Goal: Information Seeking & Learning: Learn about a topic

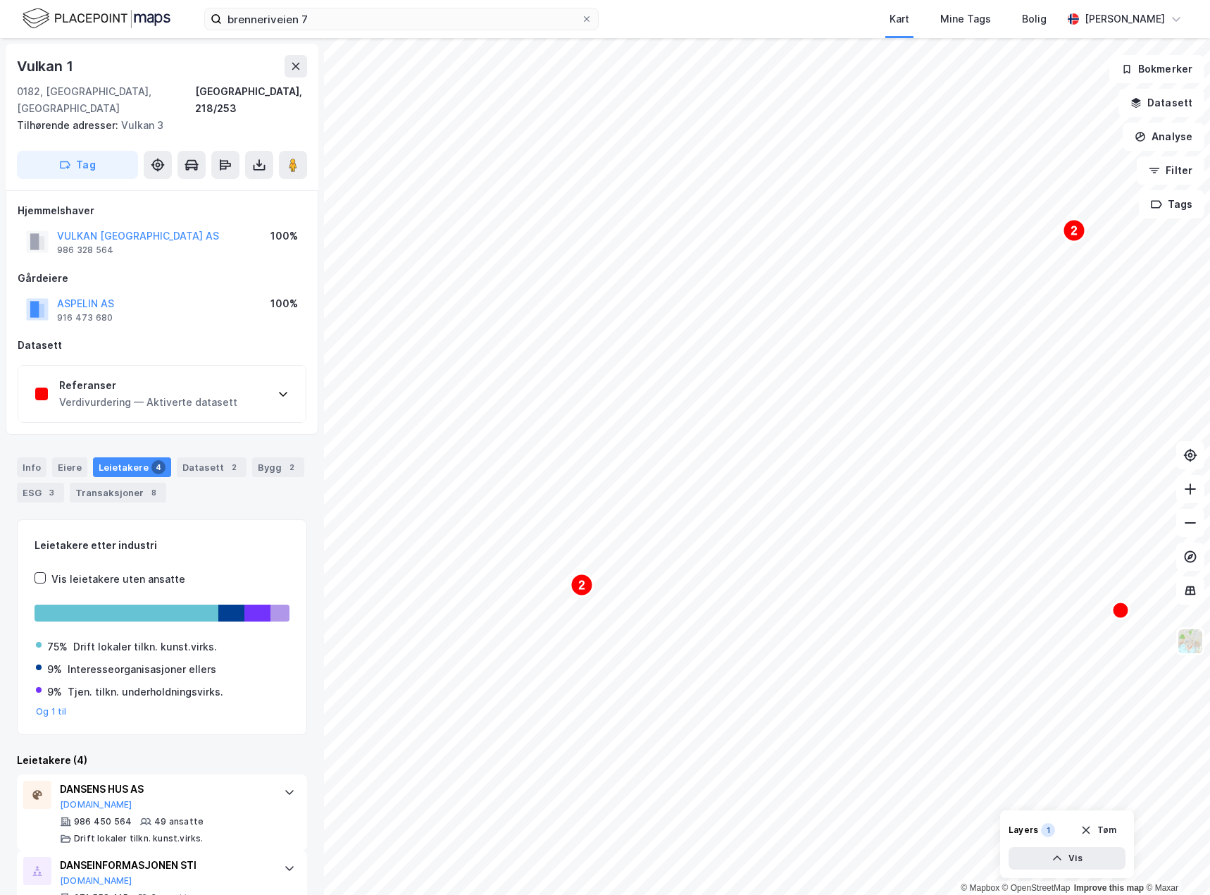
click at [192, 366] on div "Referanser Verdivurdering — Aktiverte datasett" at bounding box center [161, 394] width 287 height 56
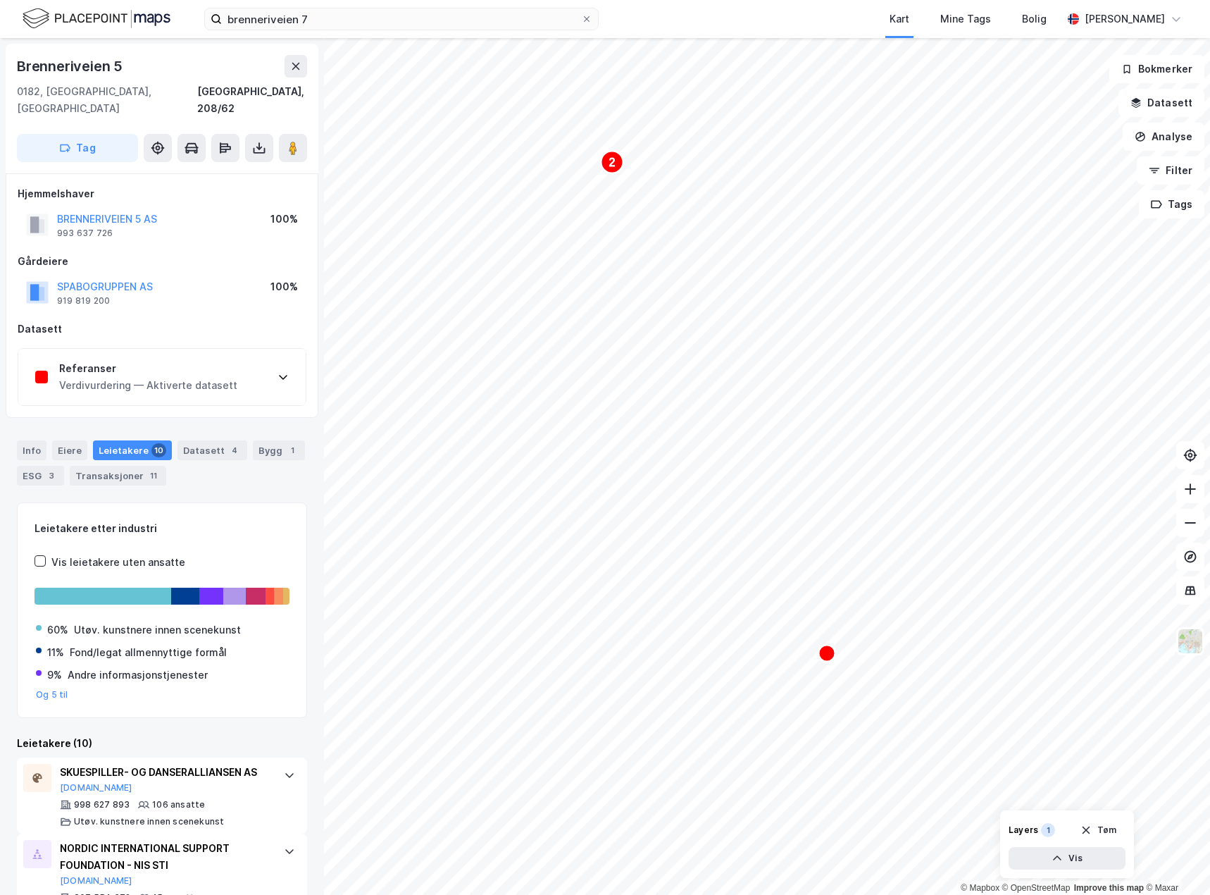
drag, startPoint x: 155, startPoint y: 366, endPoint x: 148, endPoint y: 370, distance: 8.2
click at [153, 377] on div "Verdivurdering — Aktiverte datasett" at bounding box center [148, 385] width 178 height 17
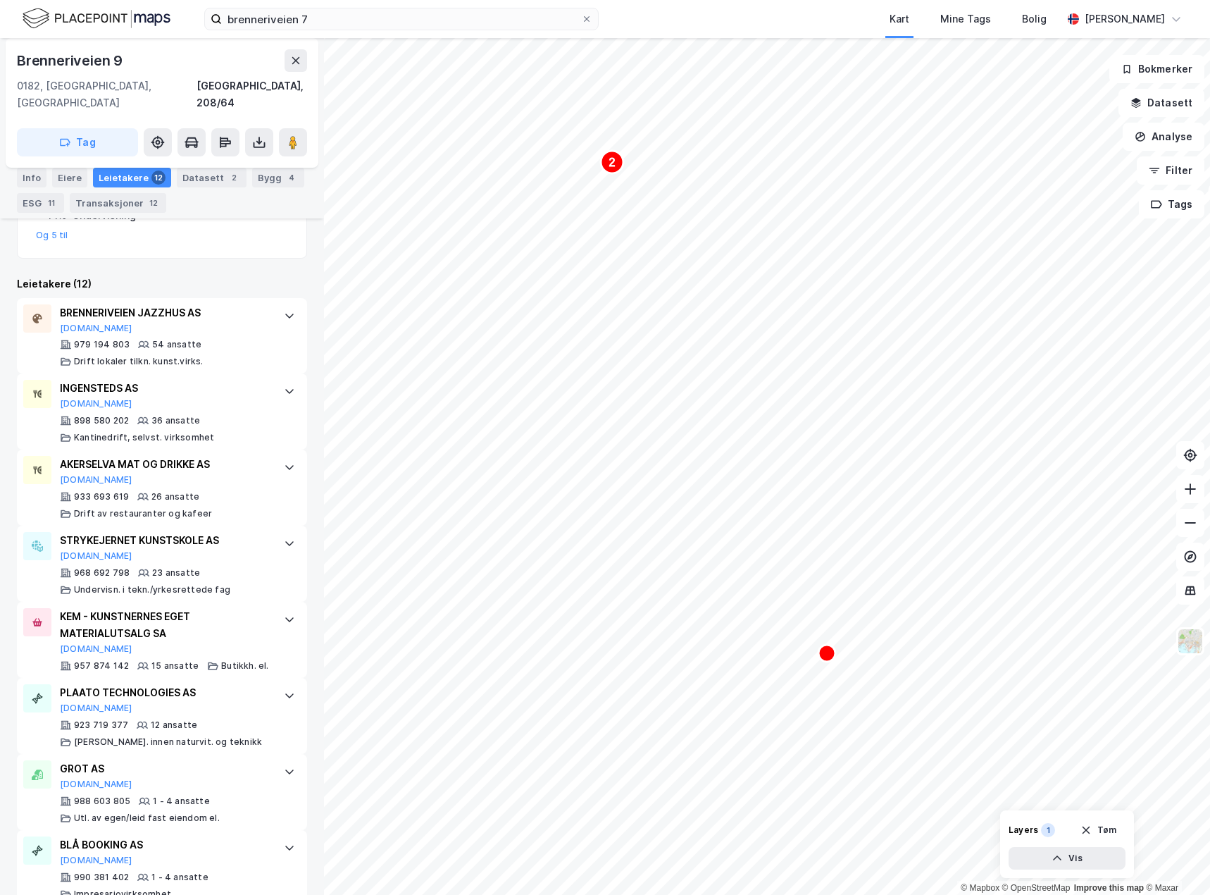
scroll to position [563, 0]
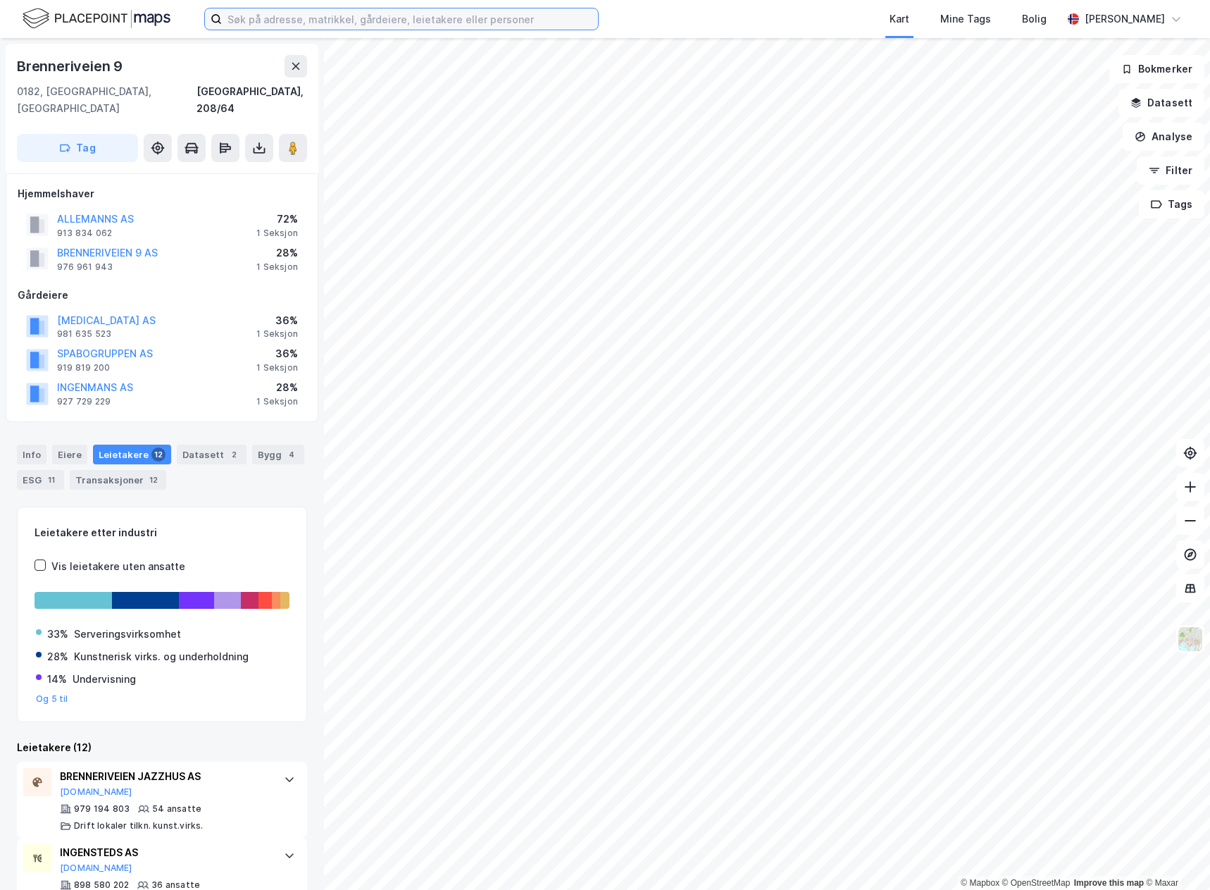
click at [462, 26] on input at bounding box center [410, 18] width 376 height 21
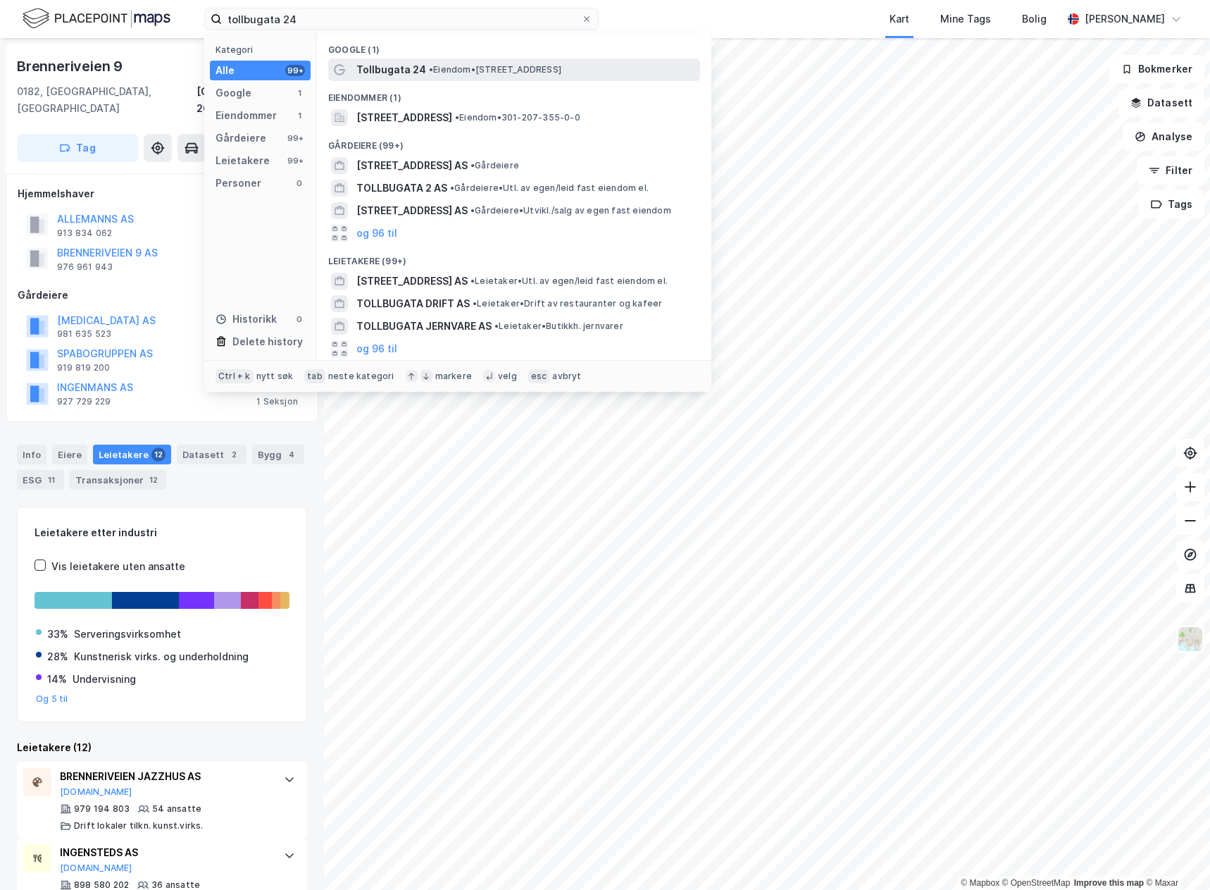
click at [482, 70] on span "• Eiendom • [STREET_ADDRESS]" at bounding box center [495, 69] width 132 height 11
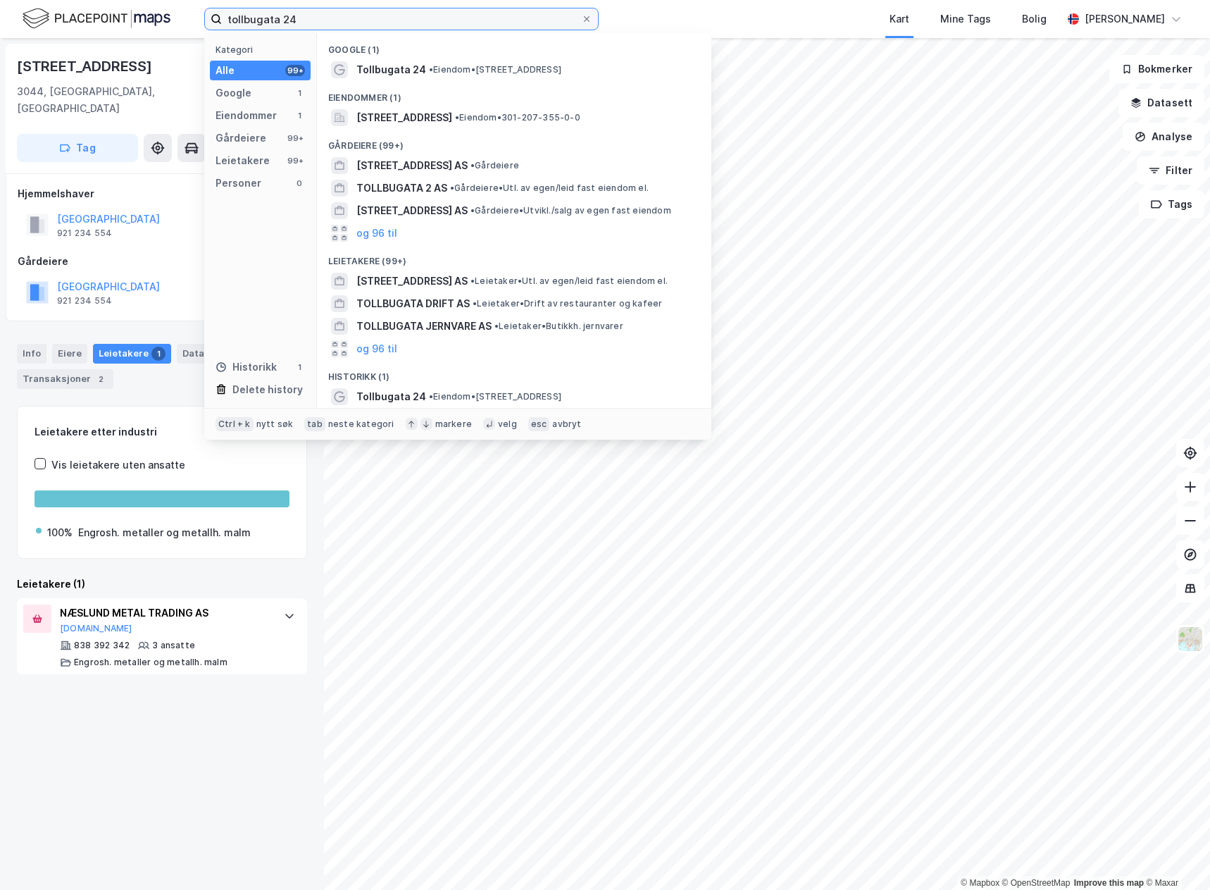
click at [364, 17] on input "tollbugata 24" at bounding box center [401, 18] width 359 height 21
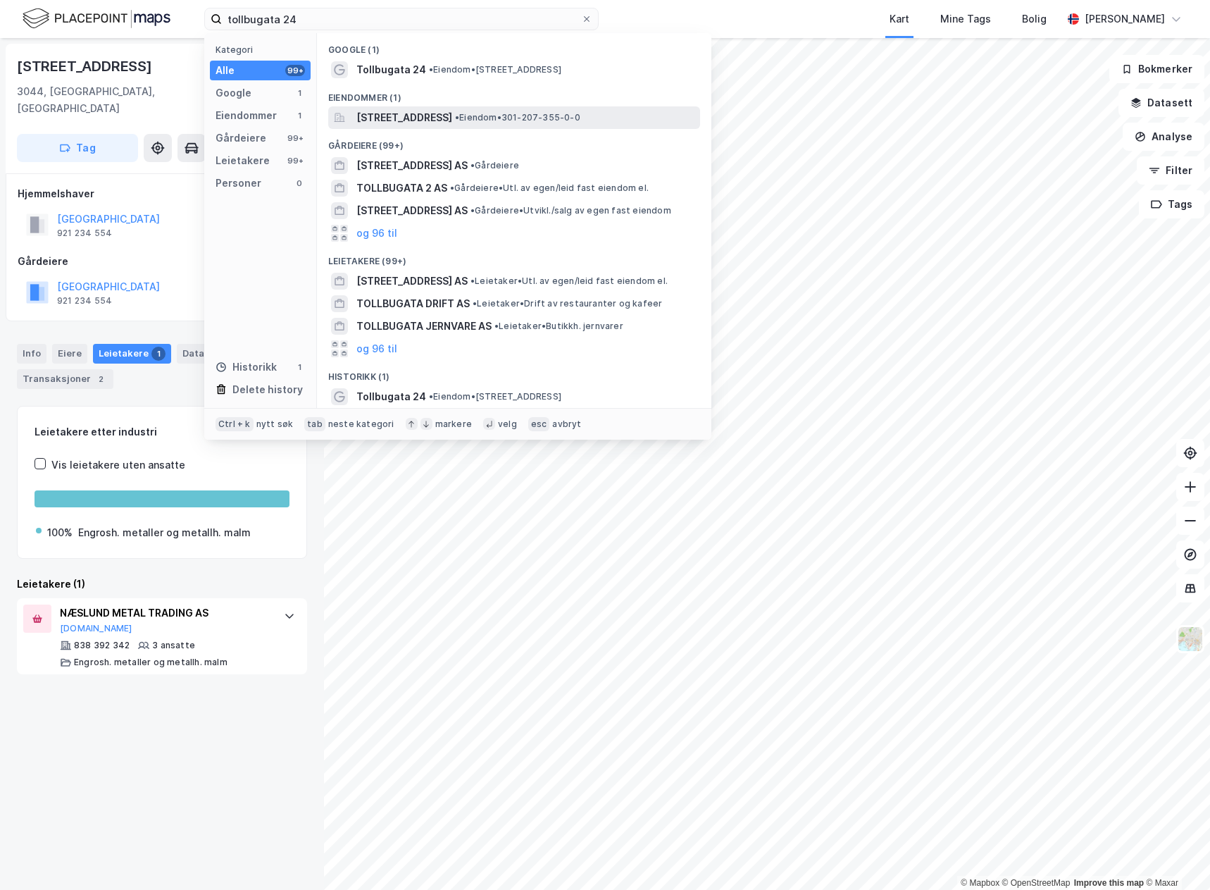
click at [452, 121] on span "[STREET_ADDRESS]" at bounding box center [404, 117] width 96 height 17
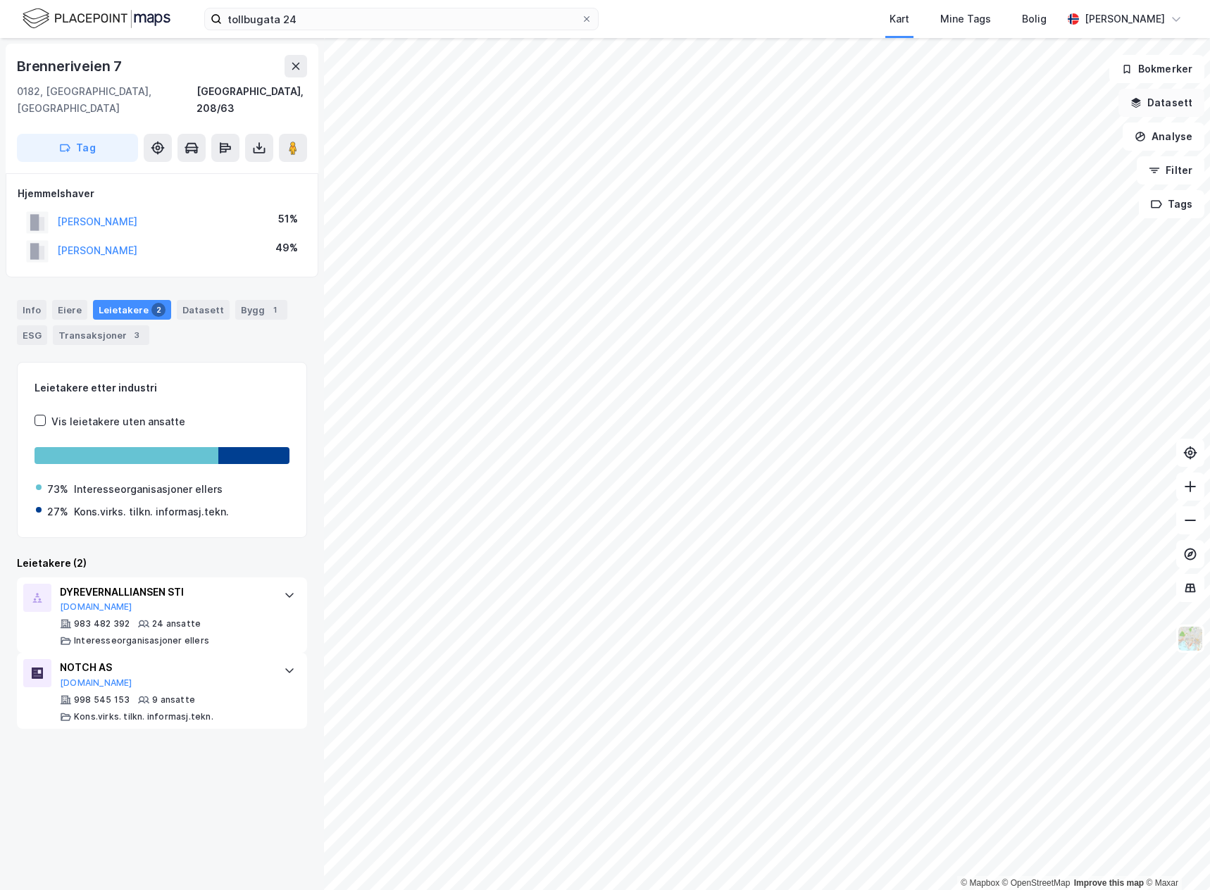
click at [1155, 109] on button "Datasett" at bounding box center [1161, 103] width 86 height 28
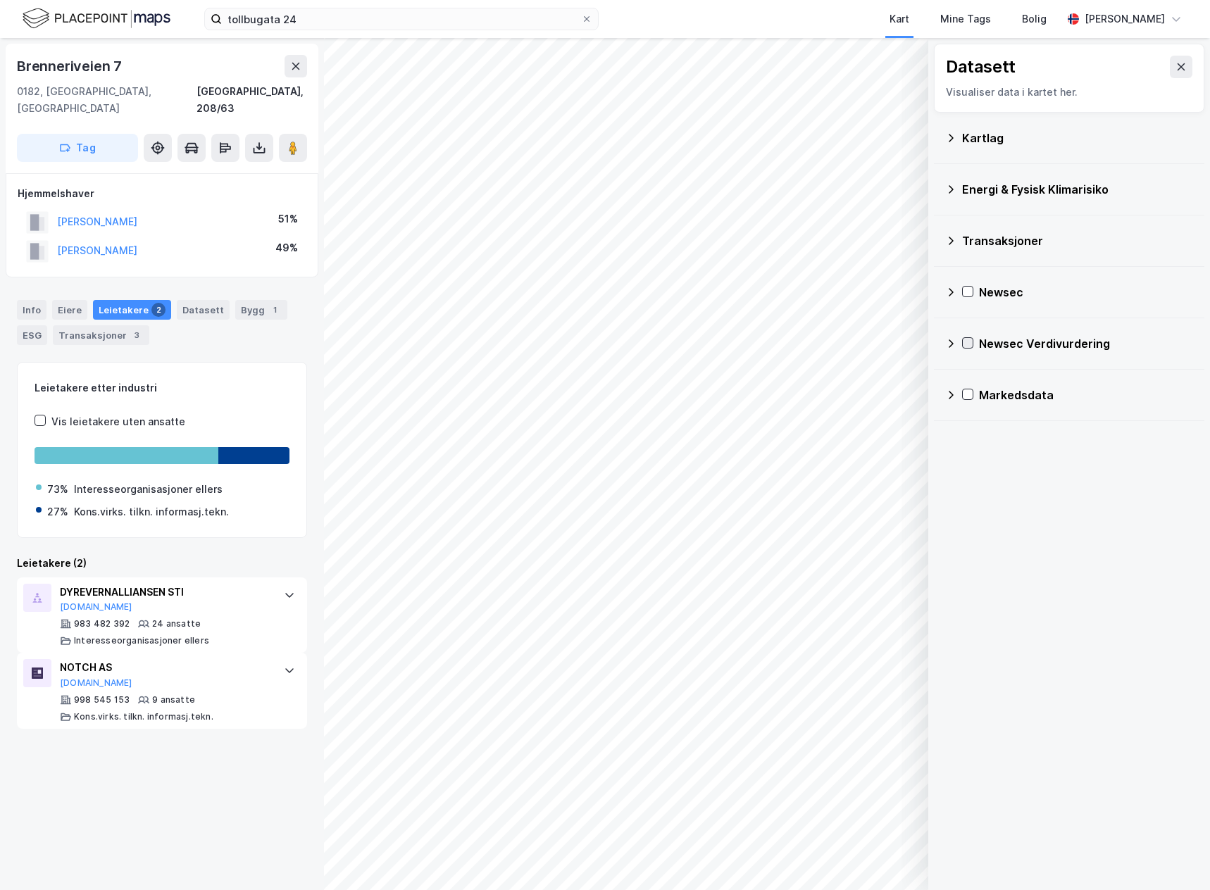
click at [962, 340] on div at bounding box center [967, 342] width 11 height 11
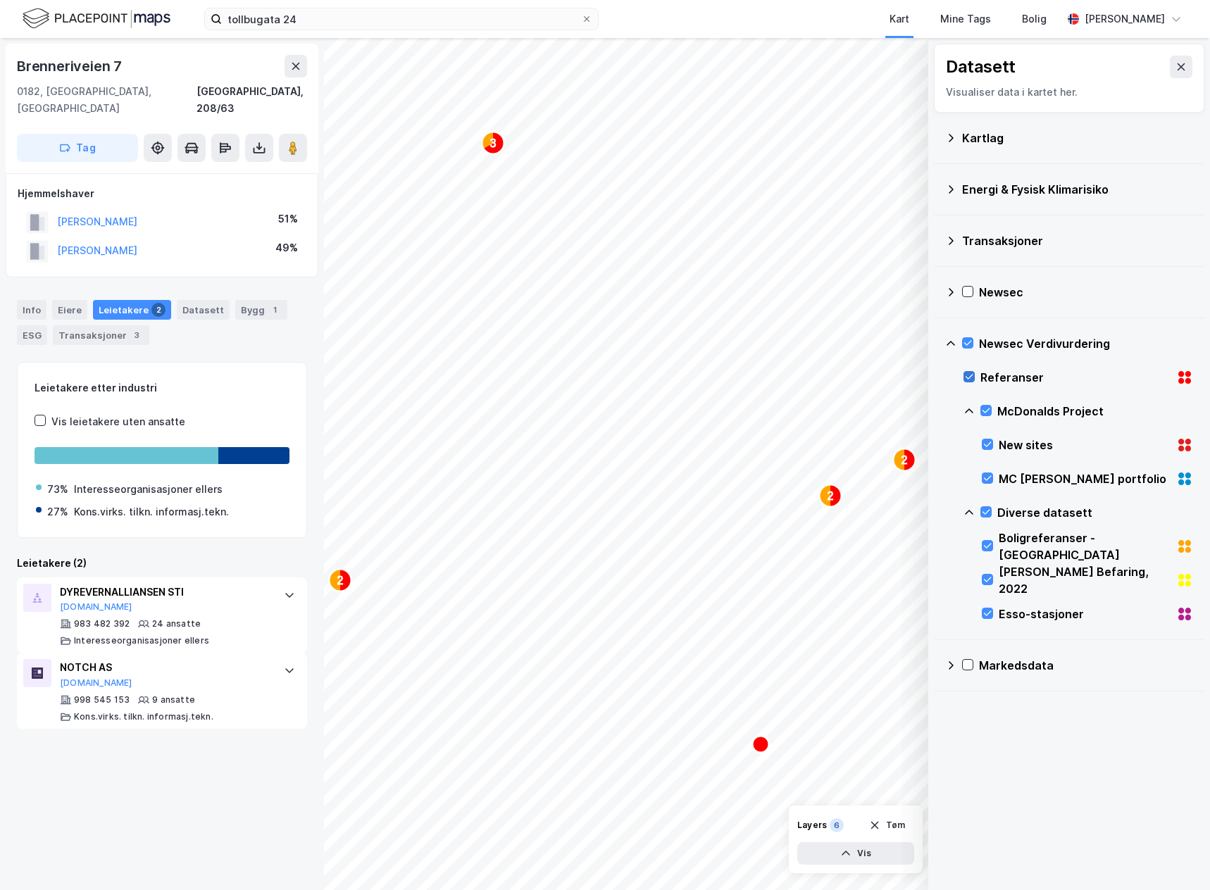
click at [966, 378] on icon at bounding box center [970, 377] width 8 height 5
click at [969, 378] on icon at bounding box center [969, 377] width 10 height 10
click at [968, 344] on icon at bounding box center [968, 343] width 8 height 5
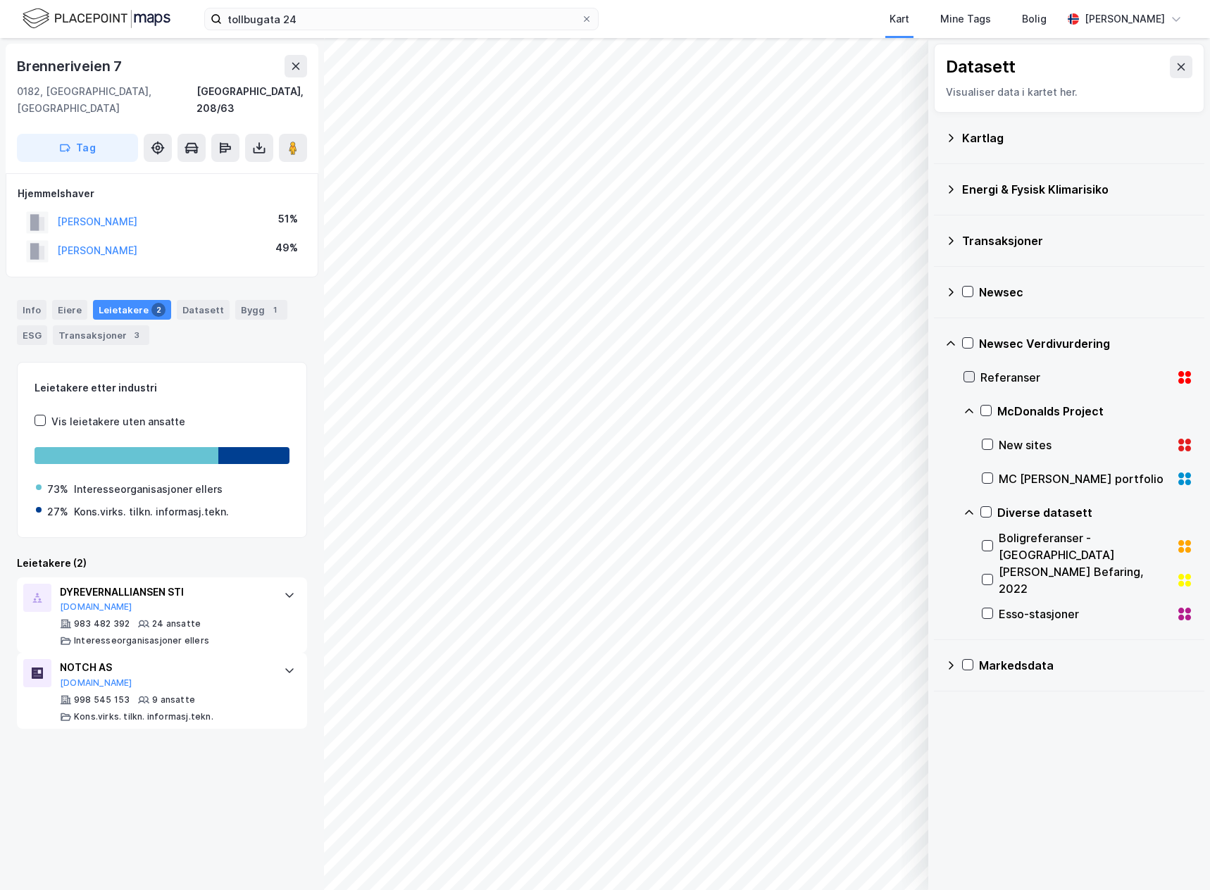
click at [966, 374] on icon at bounding box center [969, 377] width 10 height 10
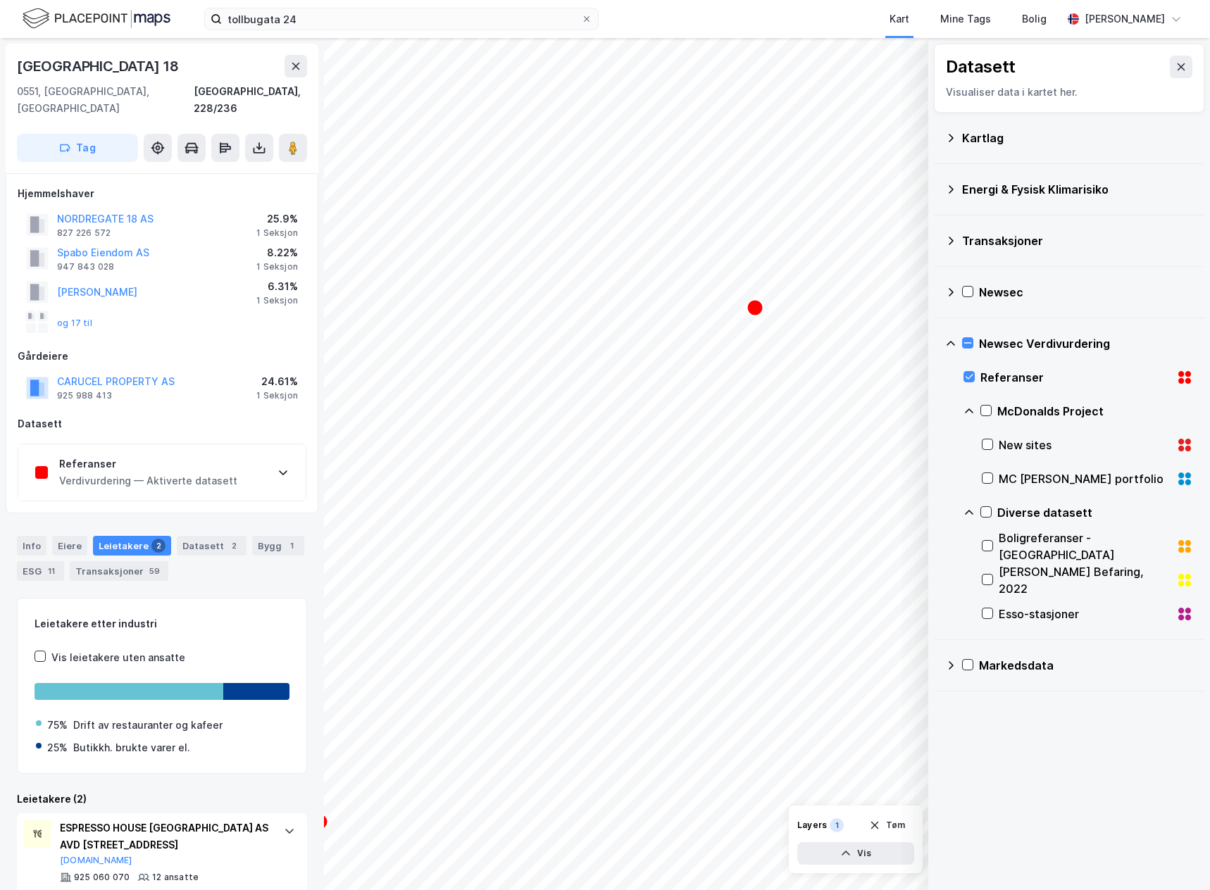
click at [117, 473] on div "Verdivurdering — Aktiverte datasett" at bounding box center [148, 481] width 178 height 17
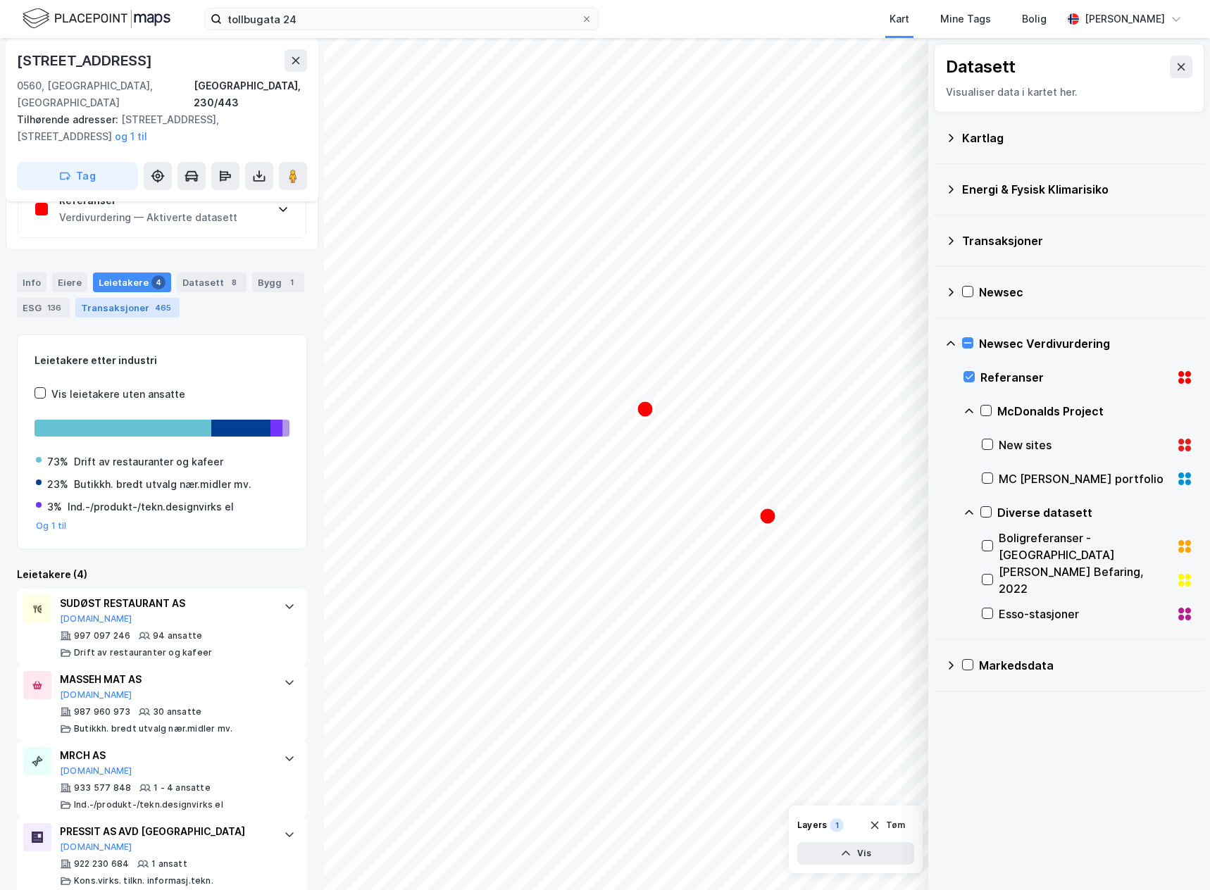
scroll to position [368, 0]
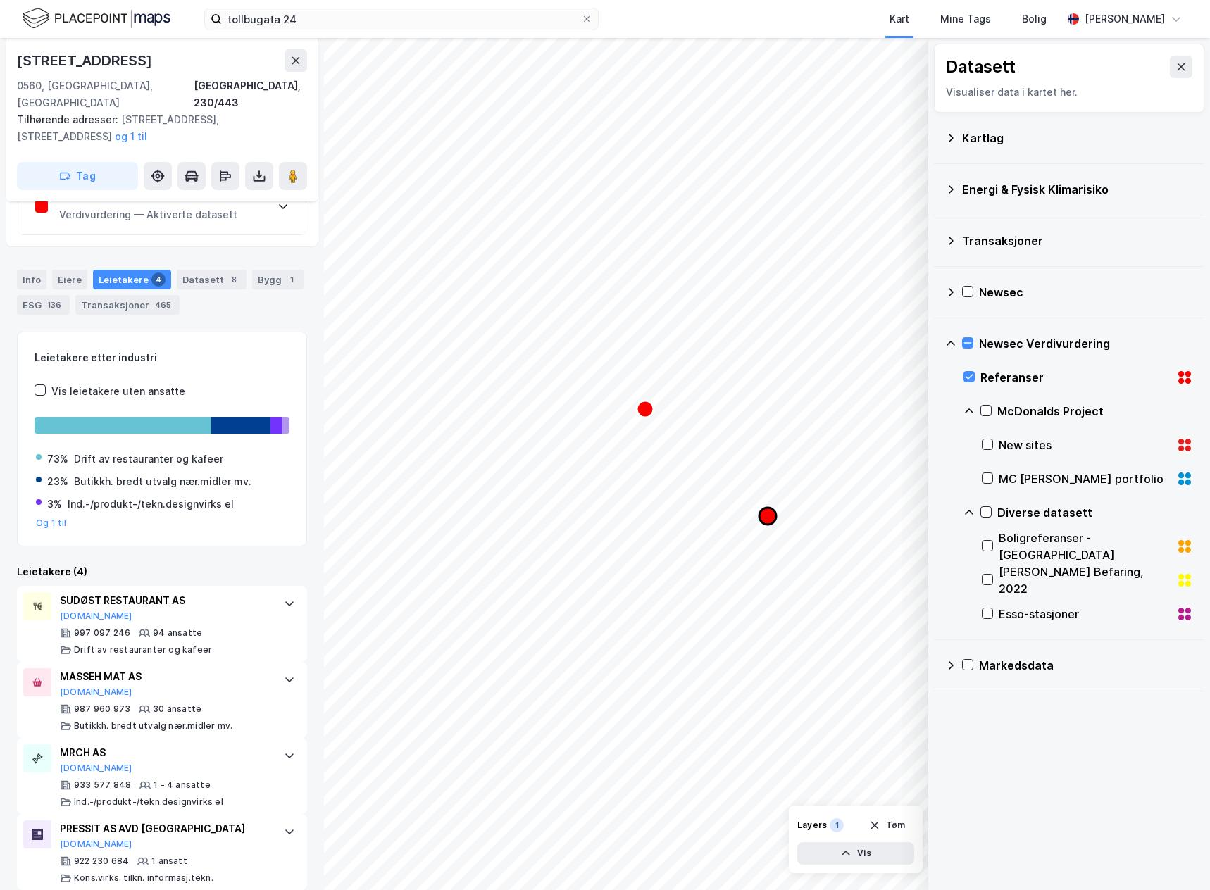
click at [772, 511] on icon "Map marker" at bounding box center [767, 516] width 17 height 17
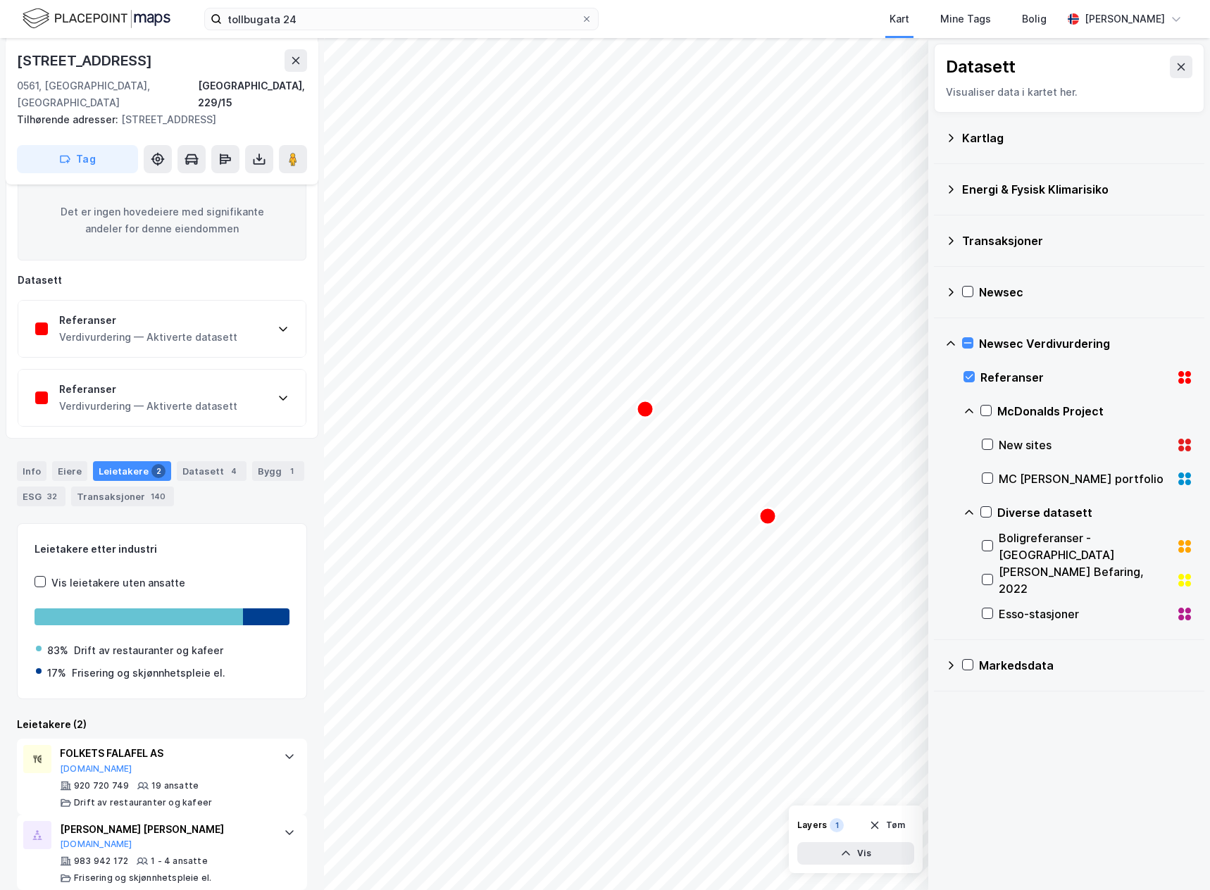
scroll to position [208, 0]
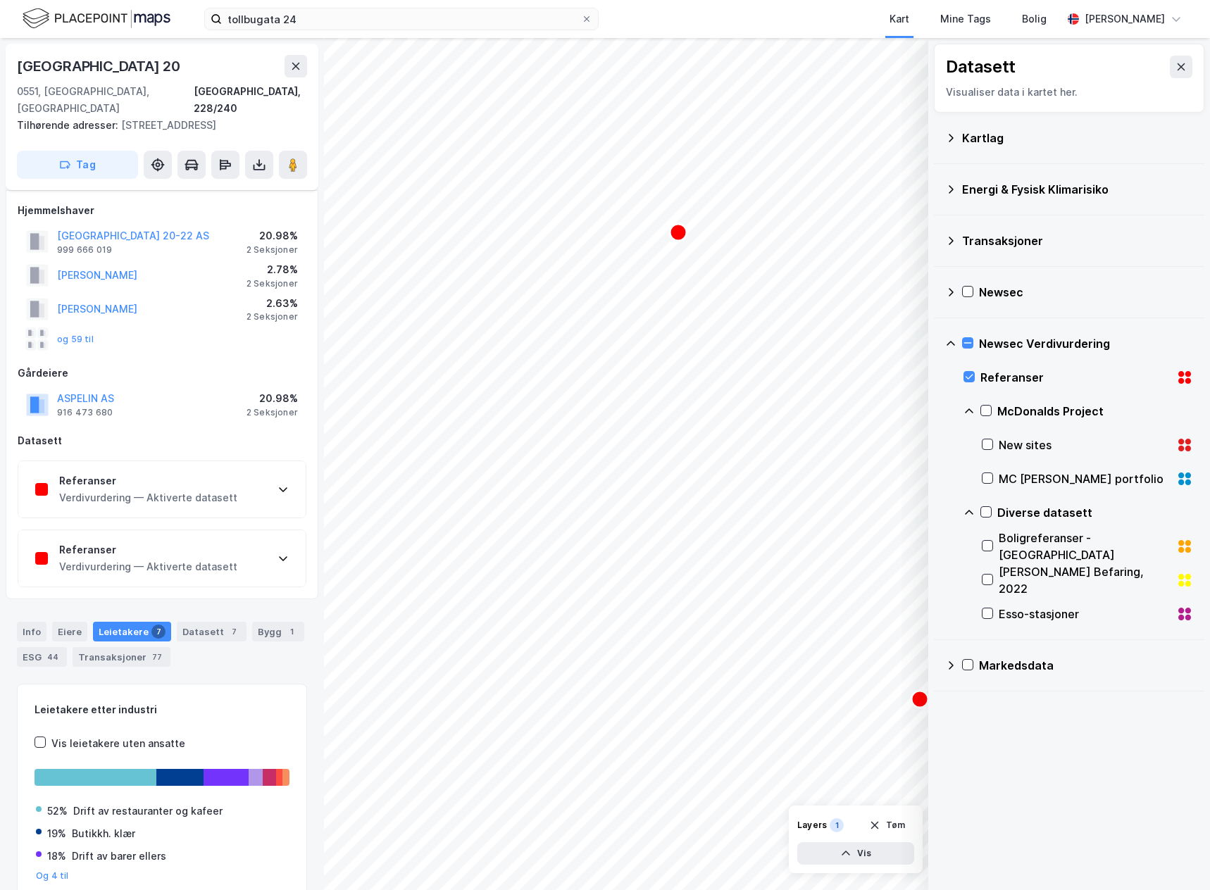
scroll to position [66, 0]
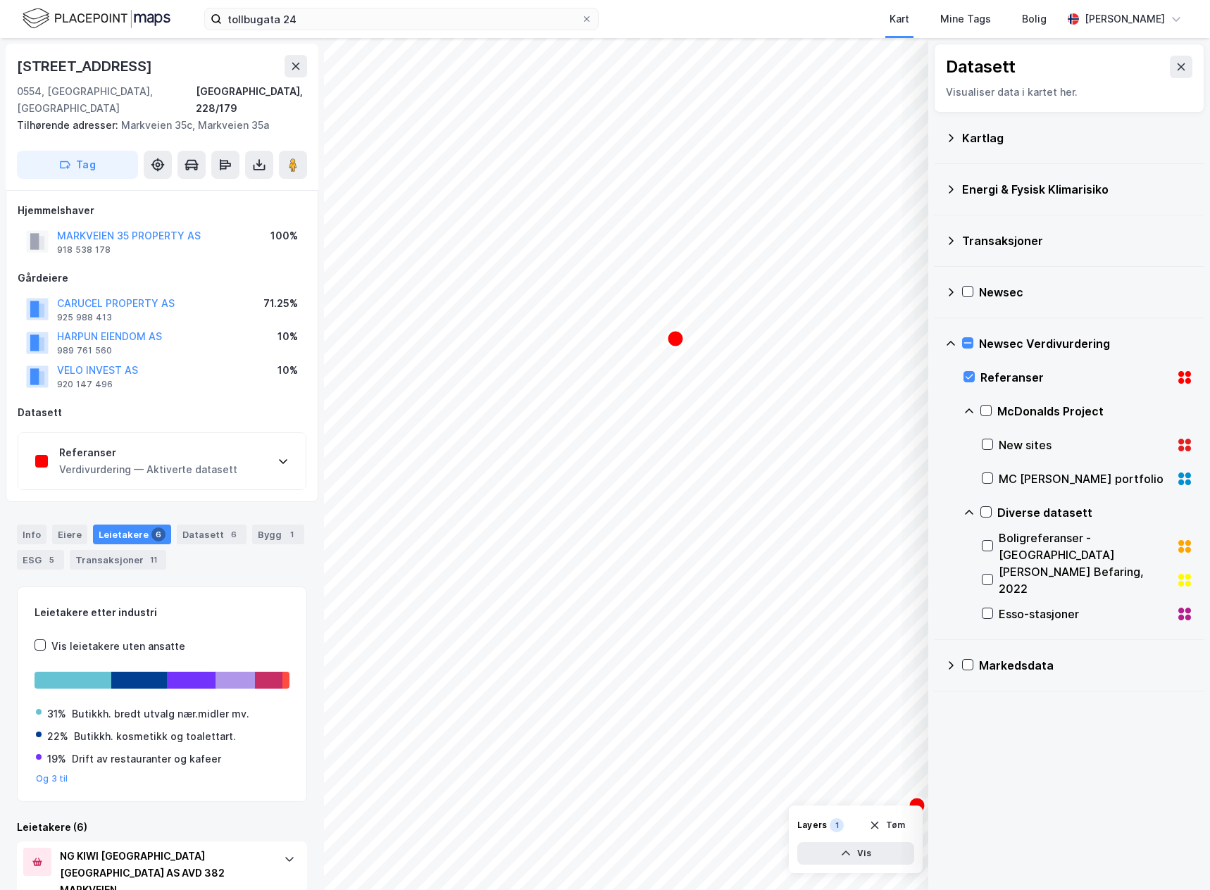
click at [244, 460] on div "Referanser Verdivurdering — Aktiverte datasett" at bounding box center [161, 461] width 287 height 56
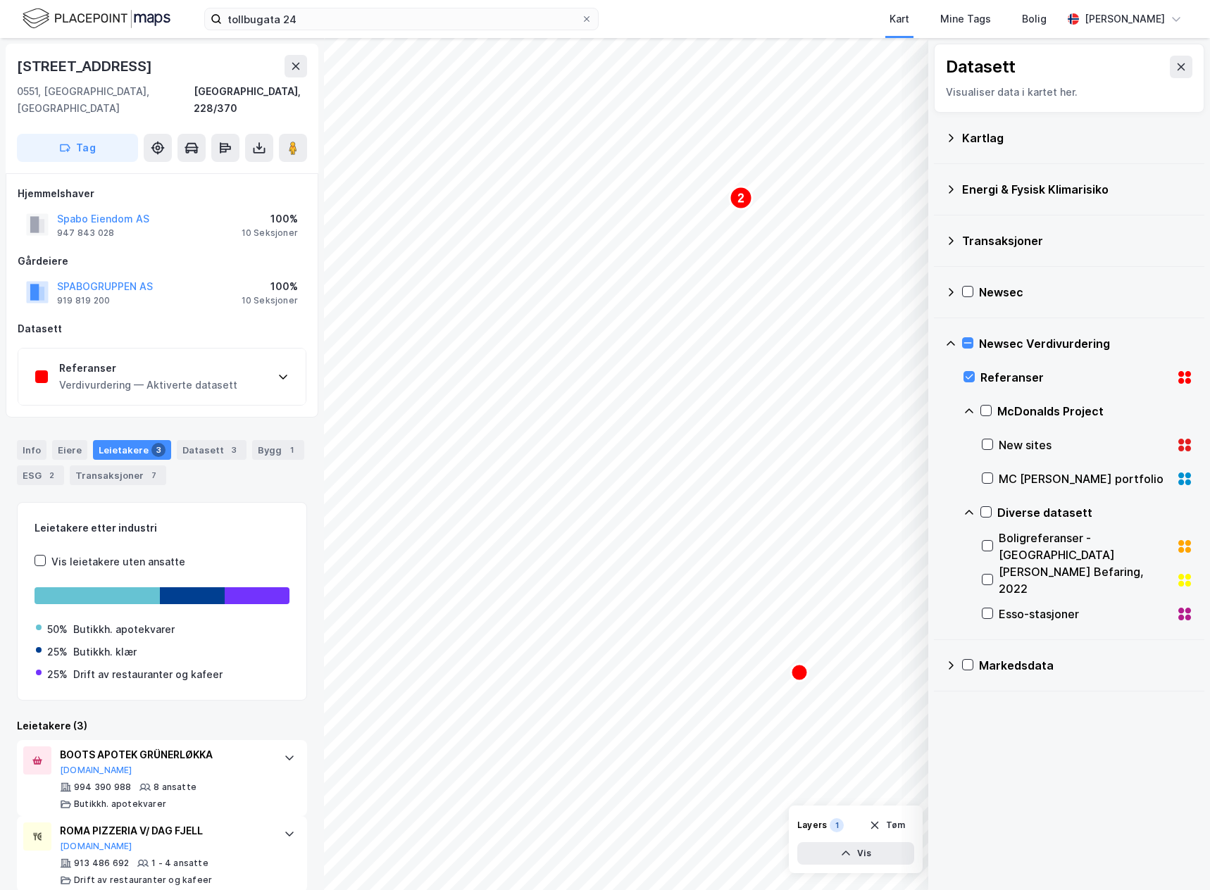
click at [189, 360] on div "Referanser" at bounding box center [148, 368] width 178 height 17
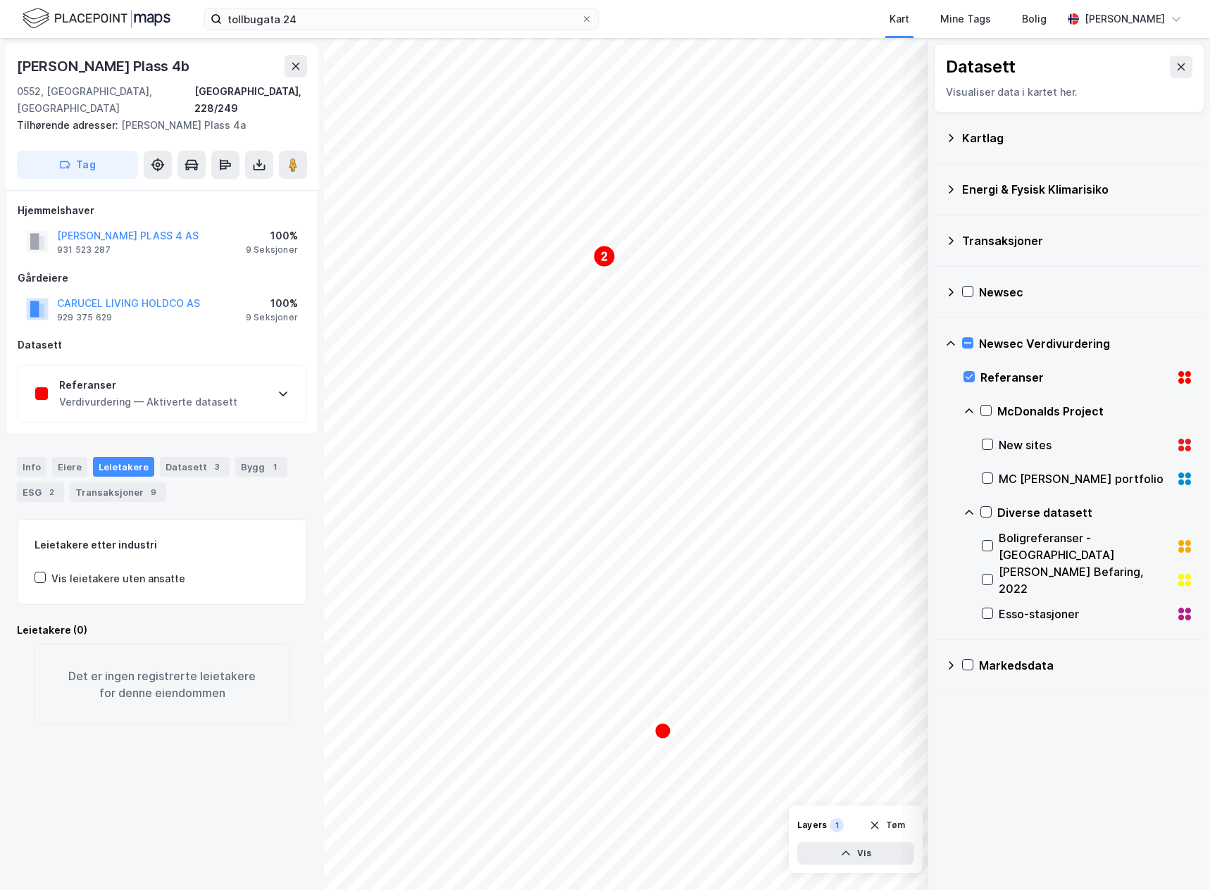
click at [197, 394] on div "Verdivurdering — Aktiverte datasett" at bounding box center [148, 402] width 178 height 17
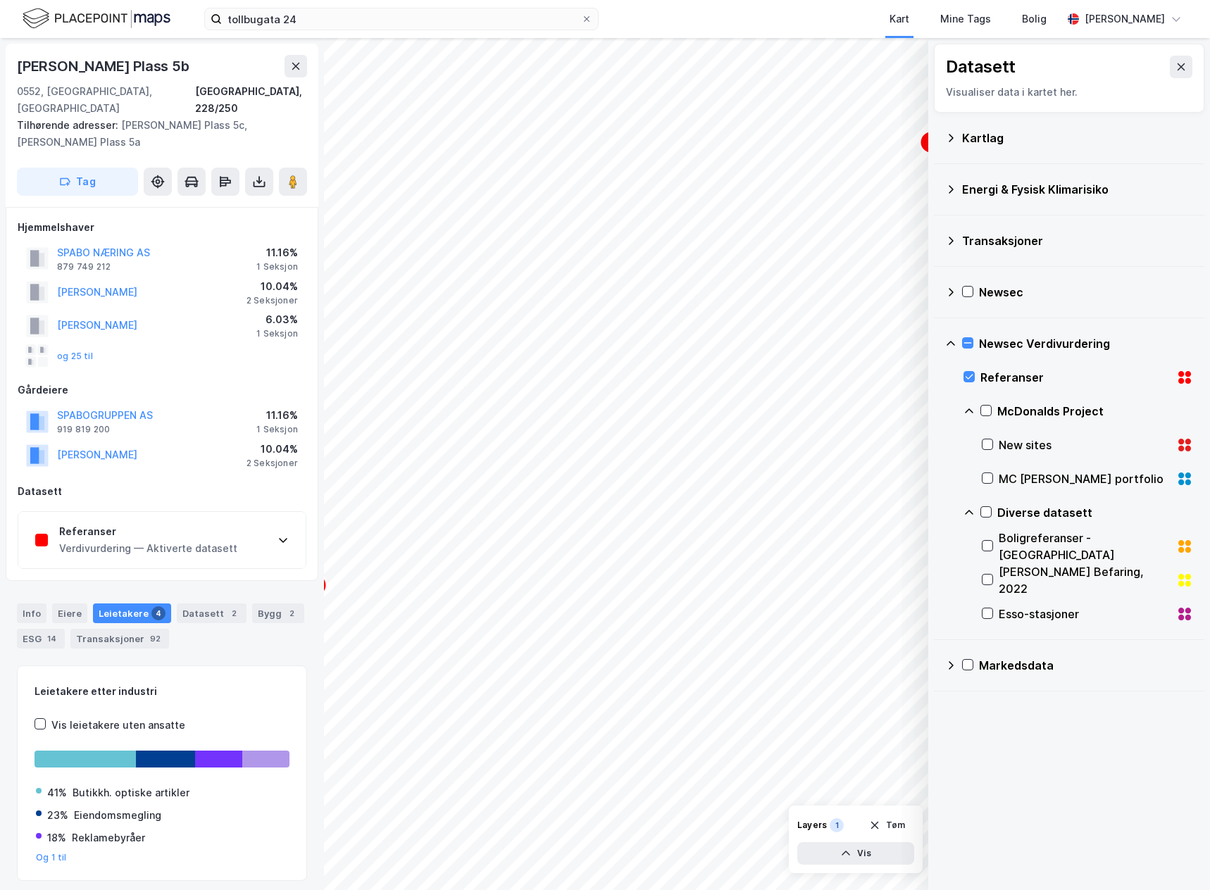
click at [937, 247] on div "2 2 2 © Mapbox © OpenStreetMap Improve this map © Maxar Datasett Visualiser dat…" at bounding box center [605, 464] width 1210 height 852
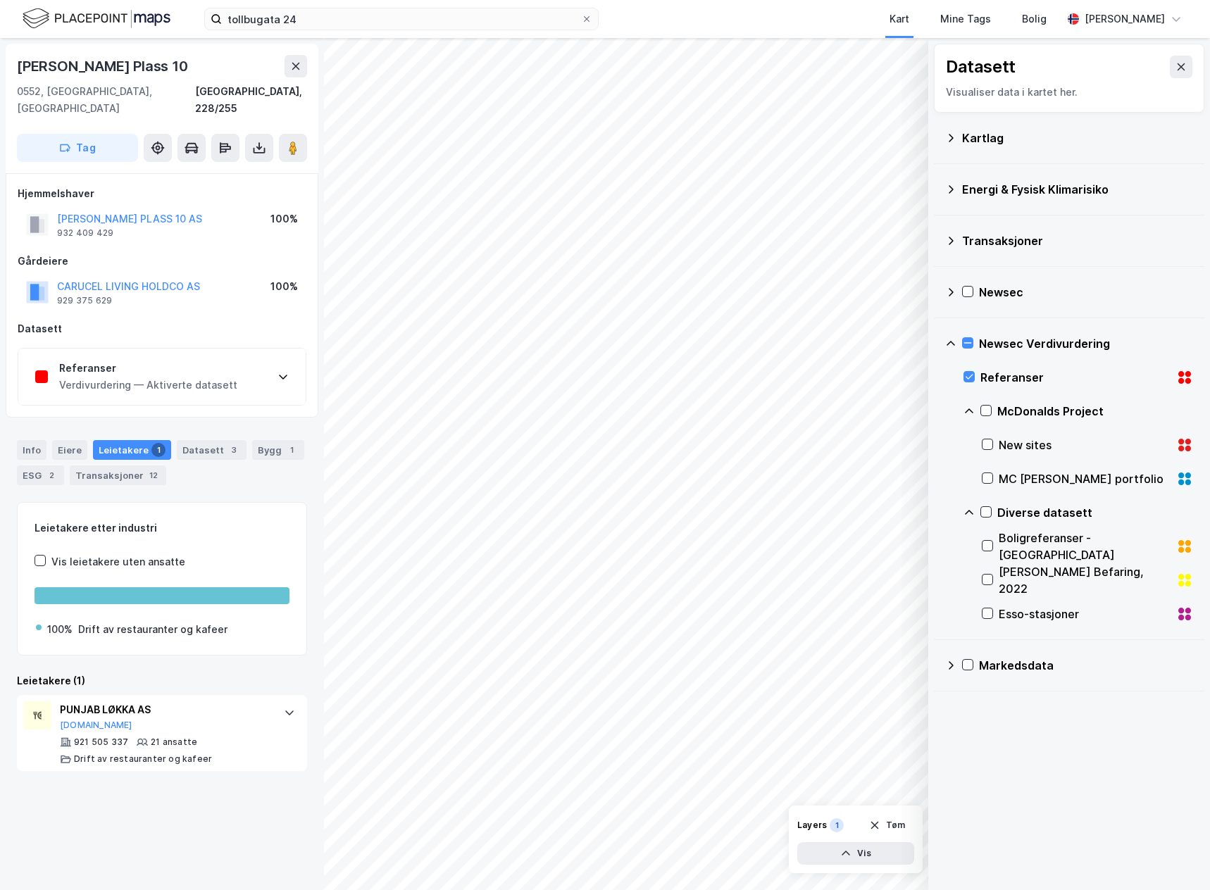
click at [770, 890] on html "tollbugata 24 Kart Mine Tags Bolig [PERSON_NAME] © Mapbox © OpenStreetMap Impro…" at bounding box center [605, 445] width 1210 height 890
click at [500, 890] on html "tollbugata 24 Kart Mine Tags Bolig [PERSON_NAME] © Mapbox © OpenStreetMap Impro…" at bounding box center [605, 445] width 1210 height 890
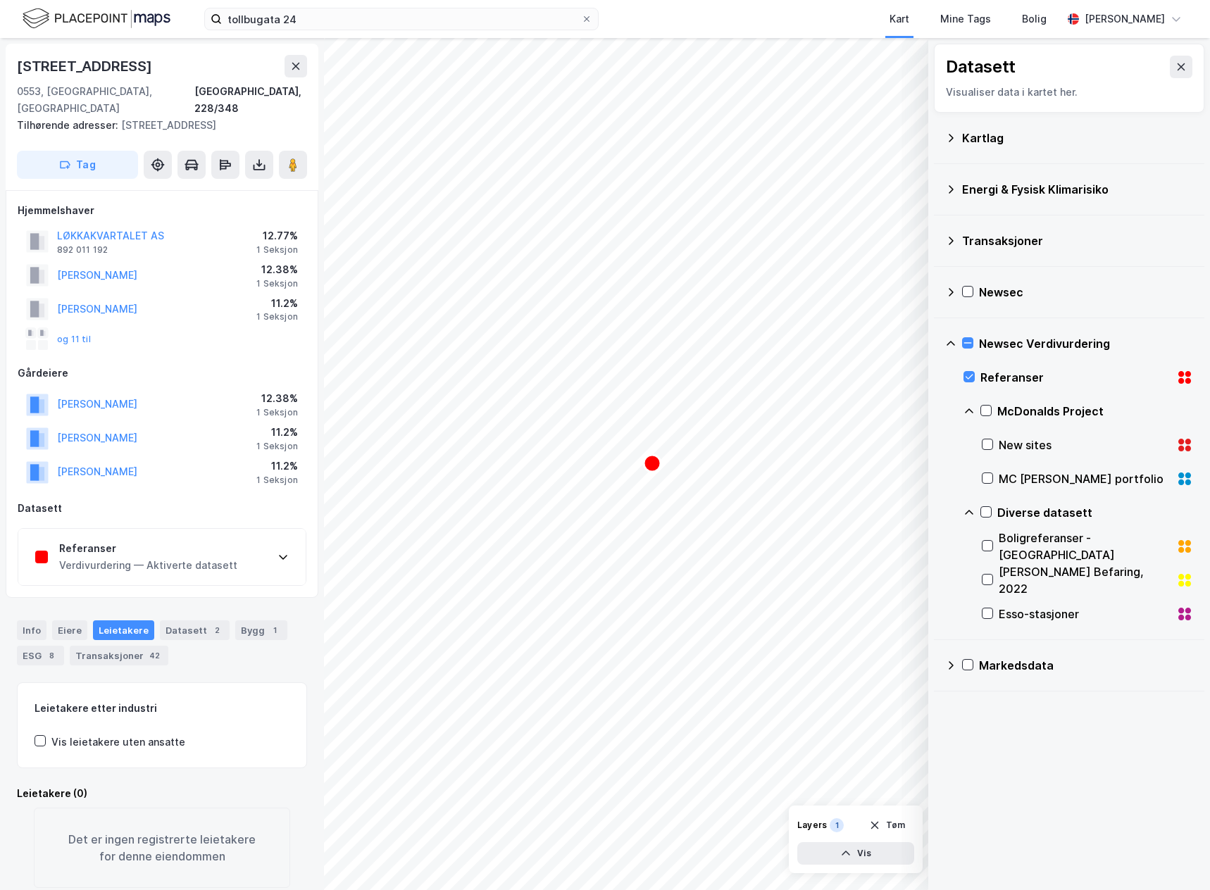
scroll to position [1, 0]
drag, startPoint x: 660, startPoint y: 461, endPoint x: 910, endPoint y: 469, distance: 250.2
click at [912, 470] on circle "Map marker" at bounding box center [903, 473] width 17 height 17
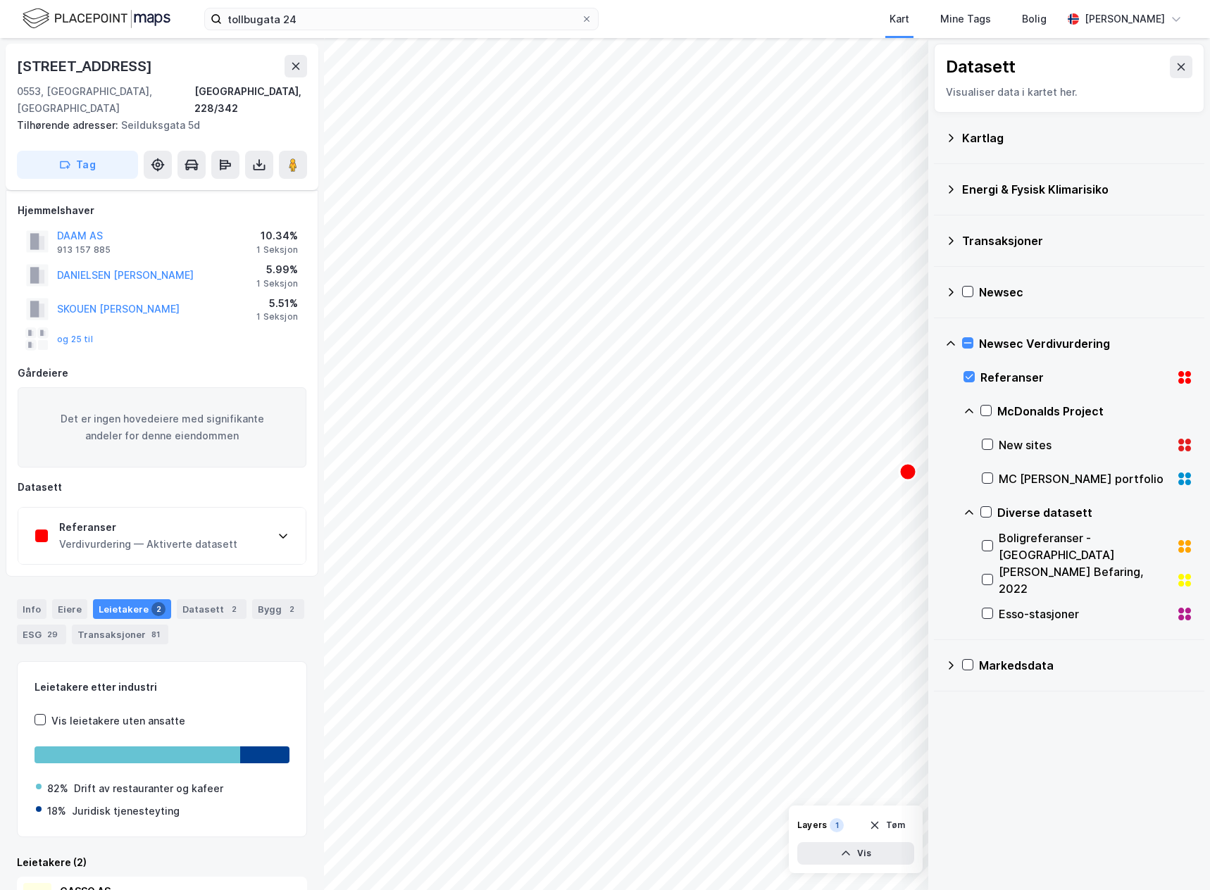
scroll to position [139, 0]
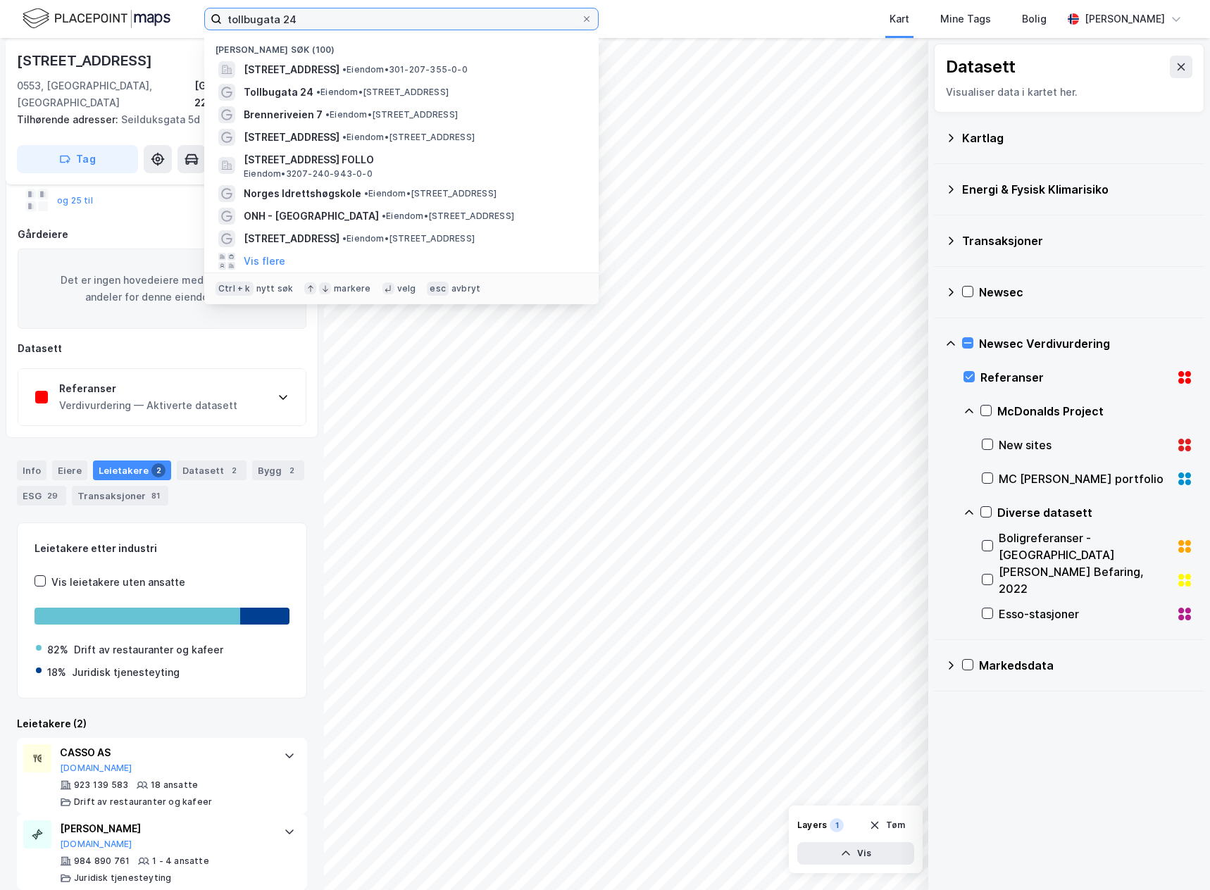
drag, startPoint x: 338, startPoint y: 21, endPoint x: 173, endPoint y: 22, distance: 165.5
click at [173, 22] on div "tollbugata 24 Nylige søk (100) [STREET_ADDRESS] • Eiendom • 301-207-355-0-0 Tol…" at bounding box center [605, 19] width 1210 height 38
type input "h"
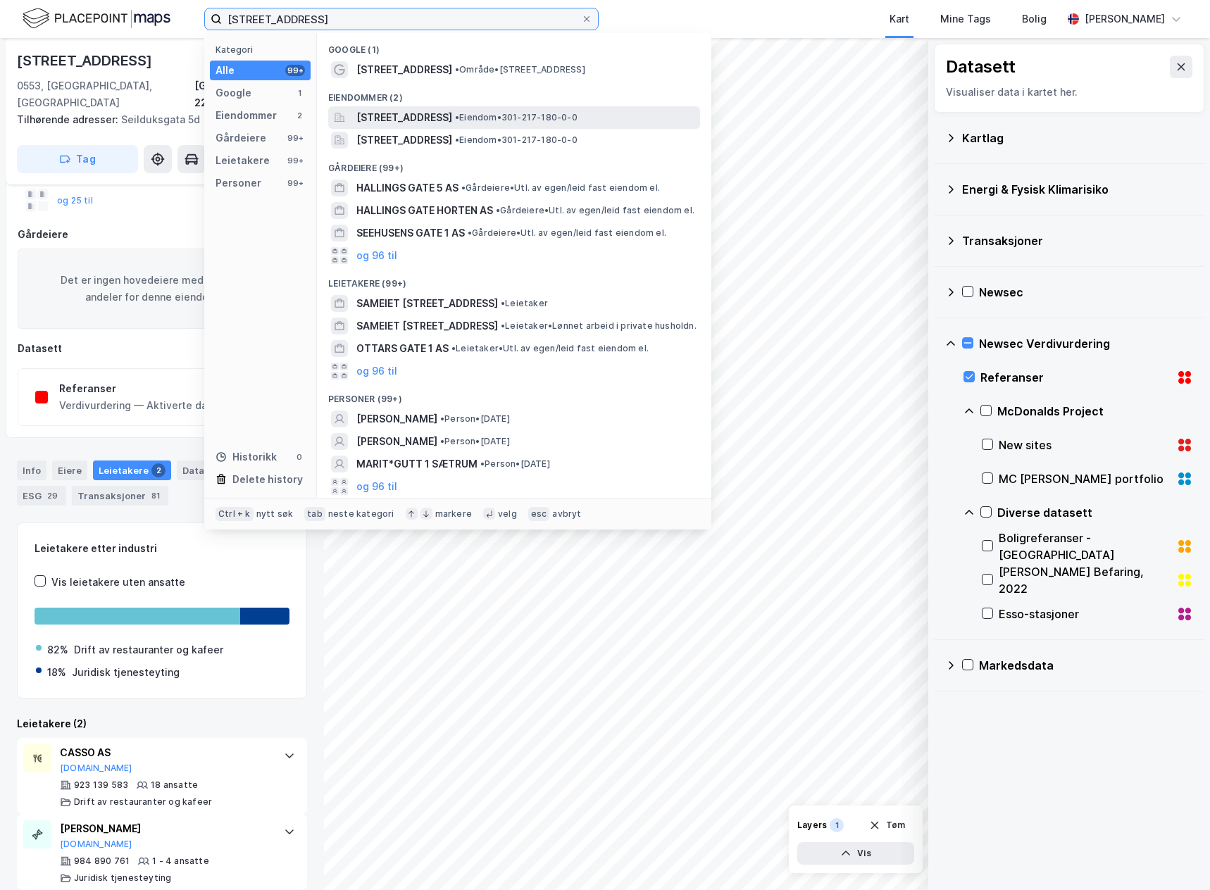
type input "[STREET_ADDRESS]"
click at [459, 115] on span "•" at bounding box center [457, 117] width 4 height 11
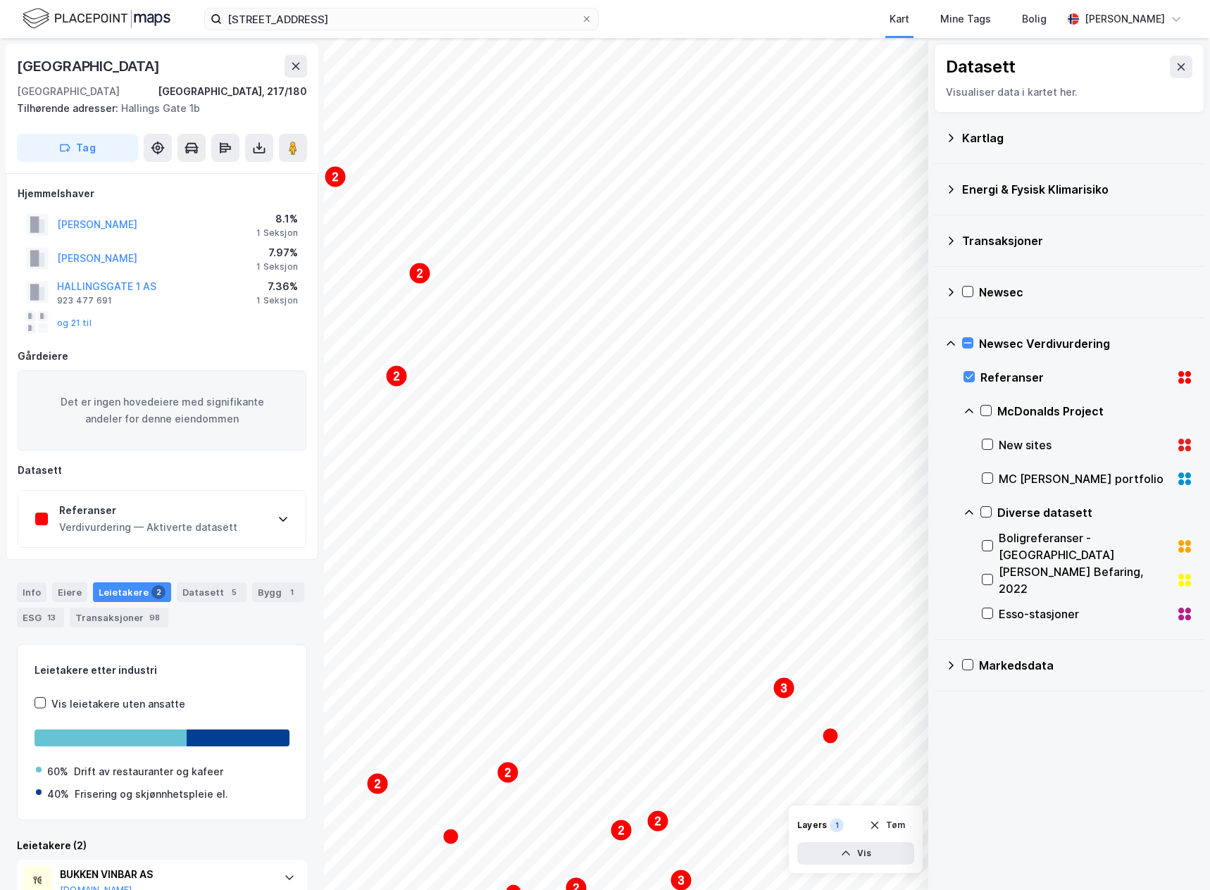
click at [1054, 521] on div "2 2 3 2 2 3 2 2 4 3 2 2 3 2 4 2 3 2 3 2 2 3 2 2 2 2 2 2 2 2" at bounding box center [605, 464] width 1210 height 852
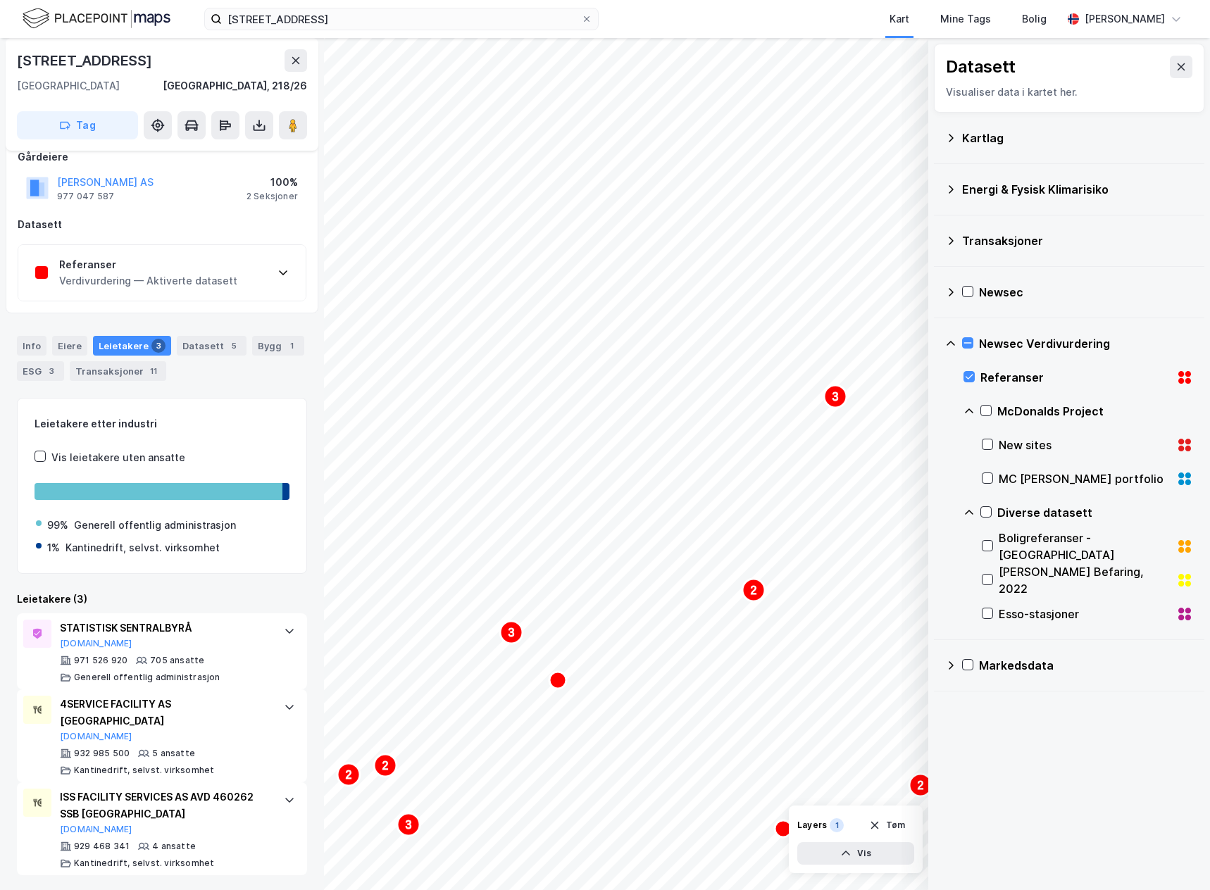
scroll to position [89, 0]
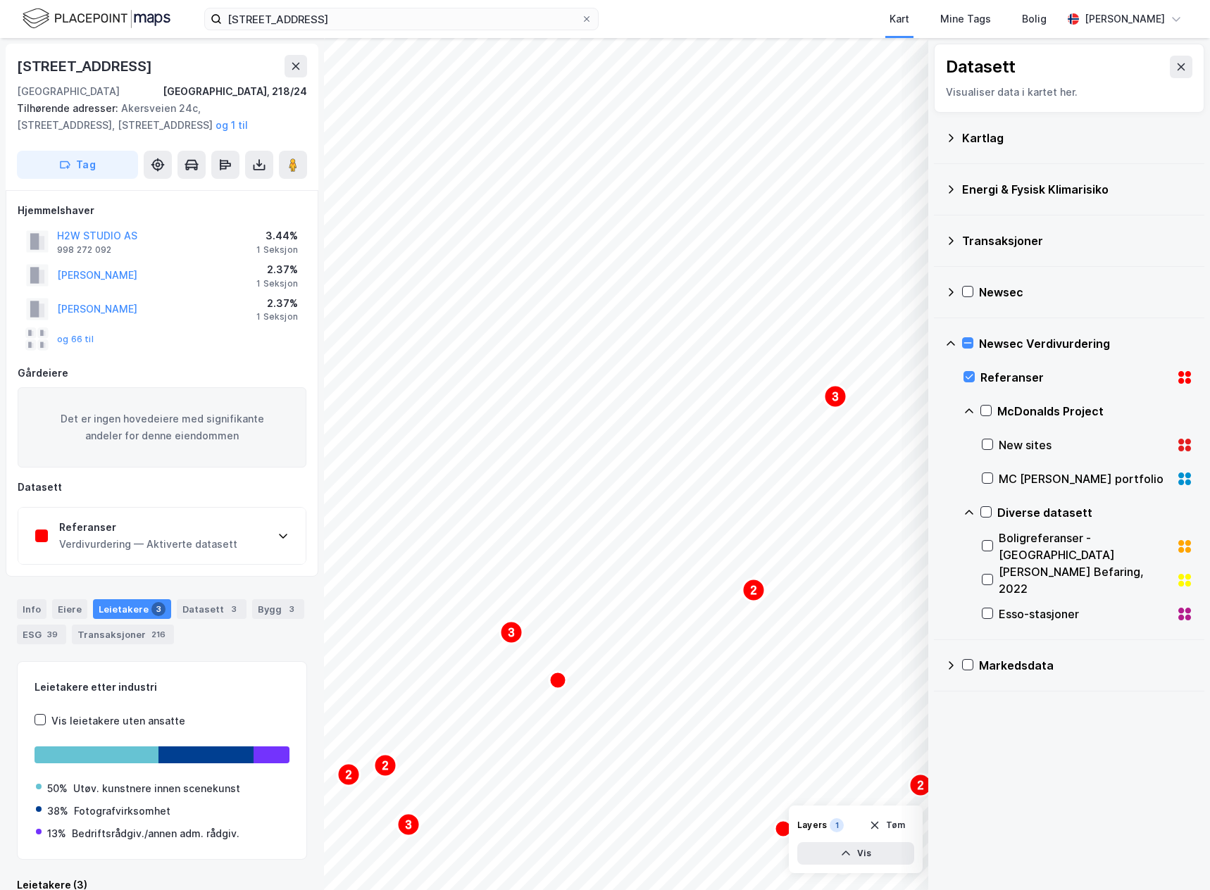
click at [161, 530] on div "Referanser" at bounding box center [148, 527] width 178 height 17
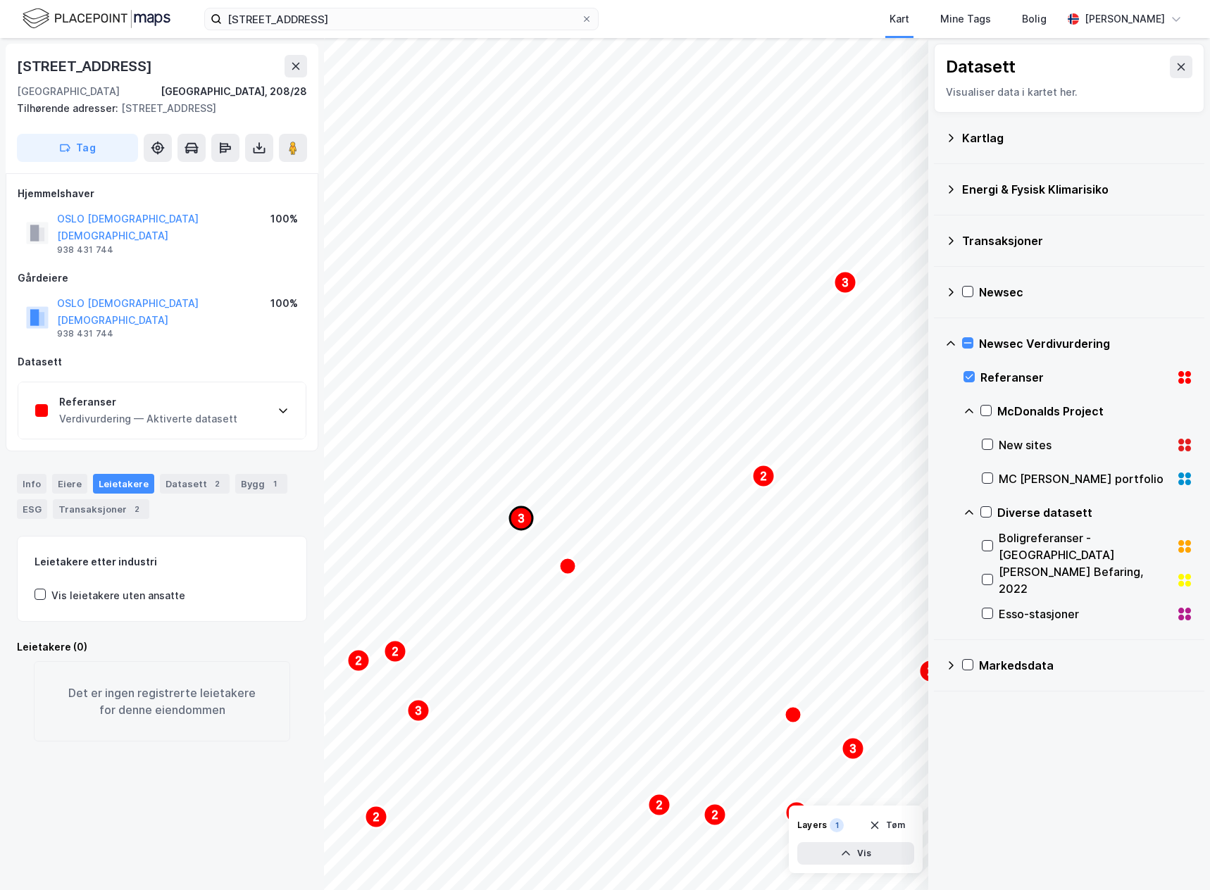
click at [518, 525] on icon "Map marker" at bounding box center [521, 518] width 23 height 23
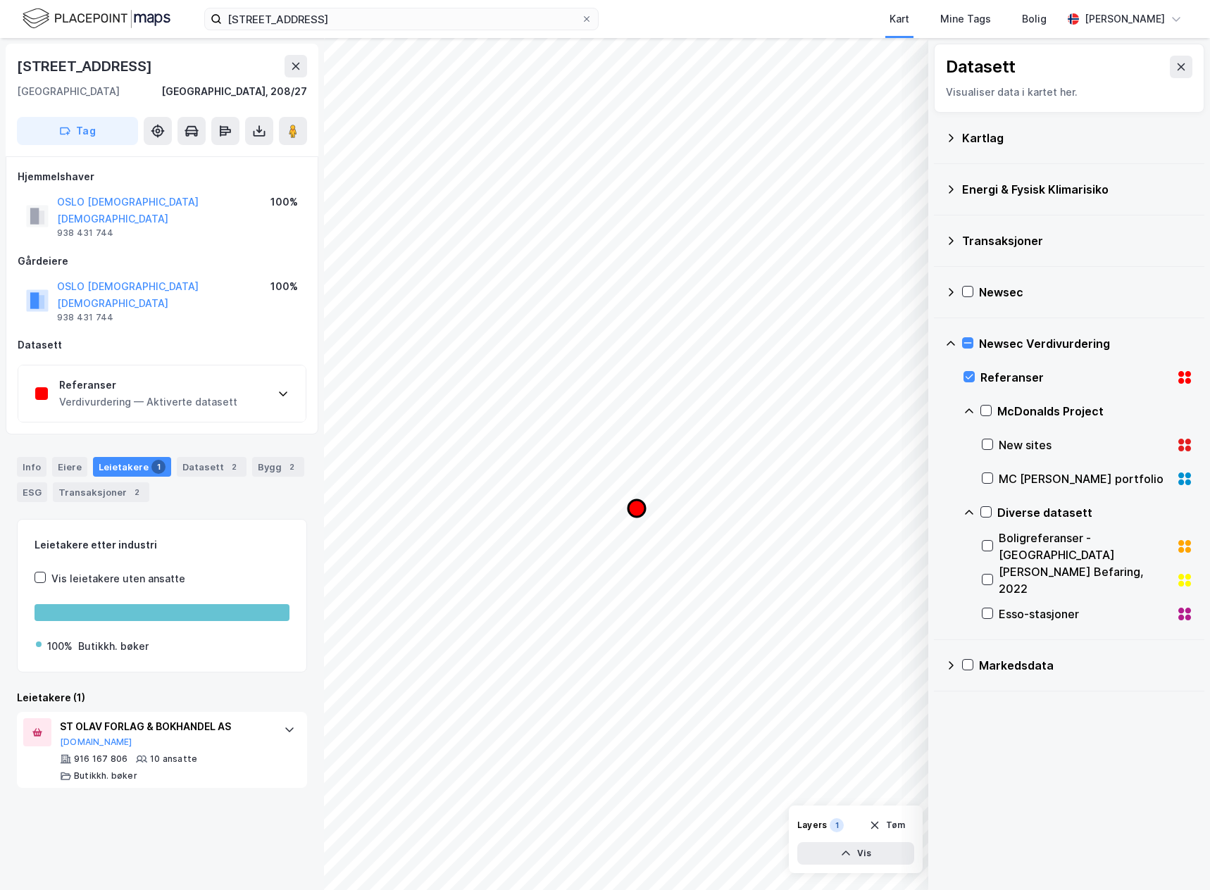
click at [644, 514] on circle "Map marker" at bounding box center [636, 508] width 17 height 17
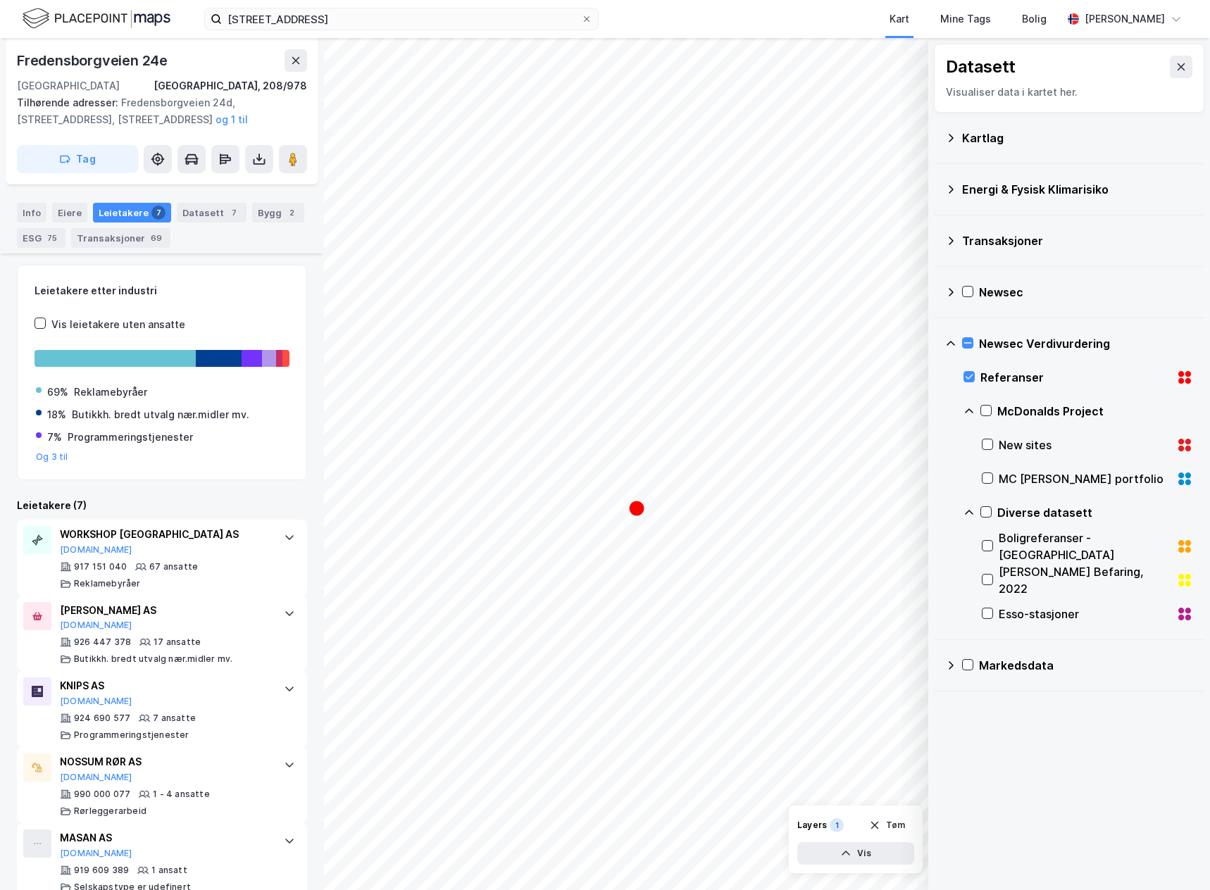
scroll to position [306, 0]
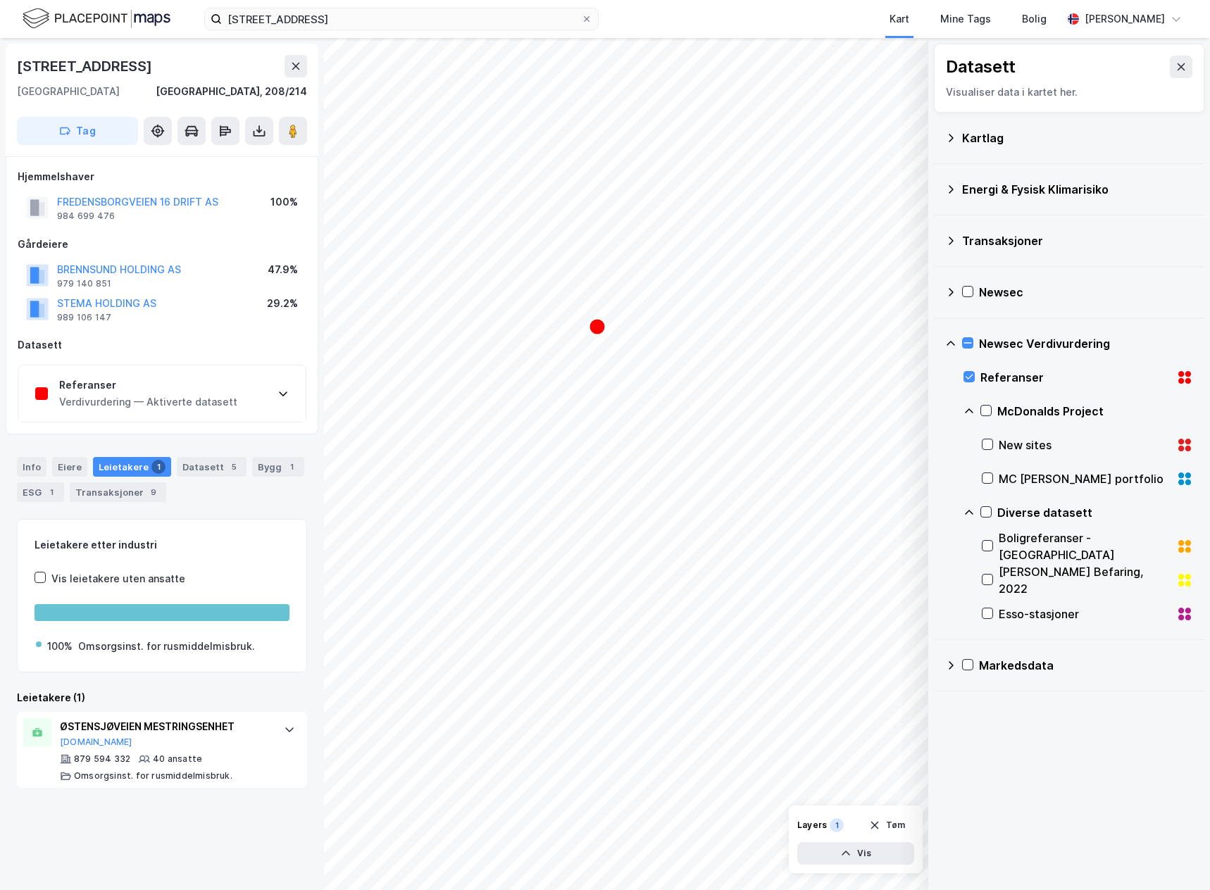
click at [239, 389] on div "Referanser Verdivurdering — Aktiverte datasett" at bounding box center [161, 394] width 287 height 56
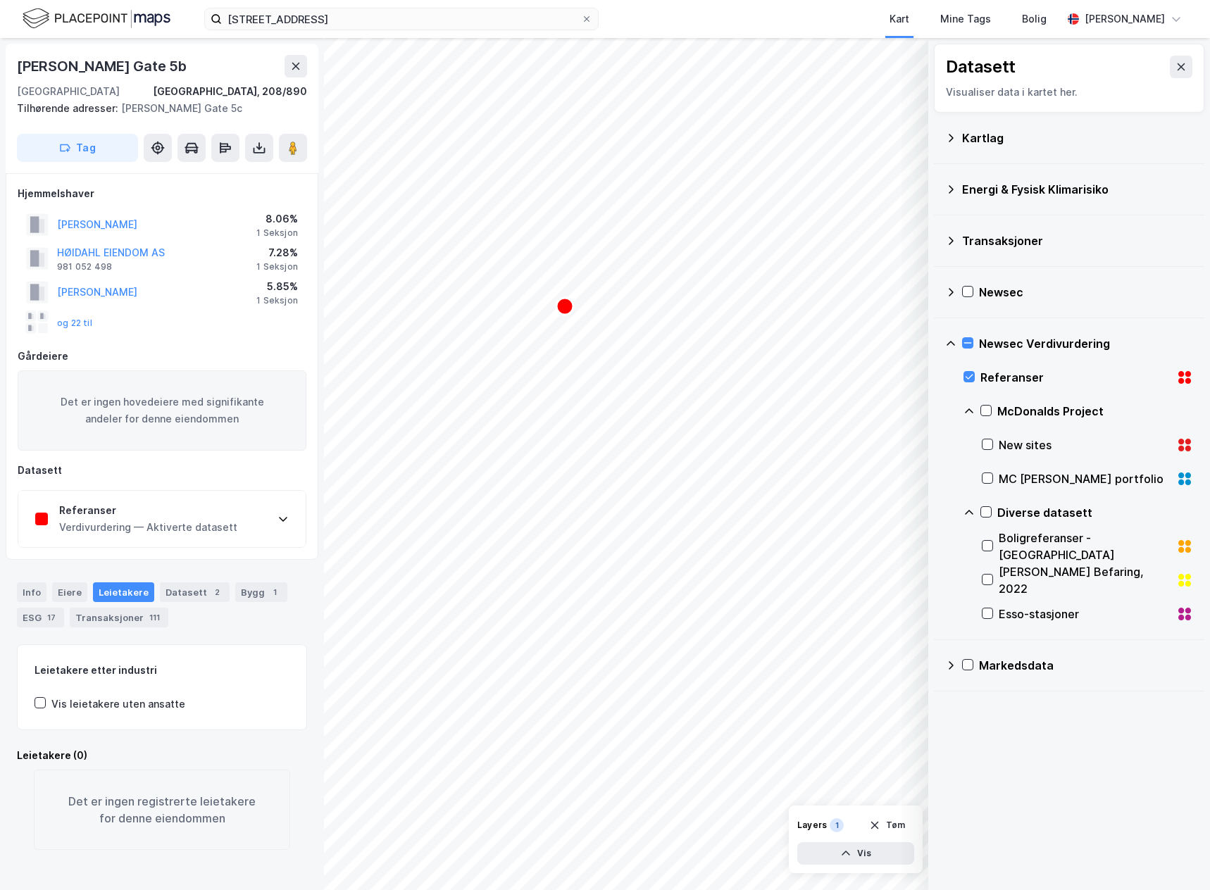
click at [204, 514] on div "Referanser" at bounding box center [148, 510] width 178 height 17
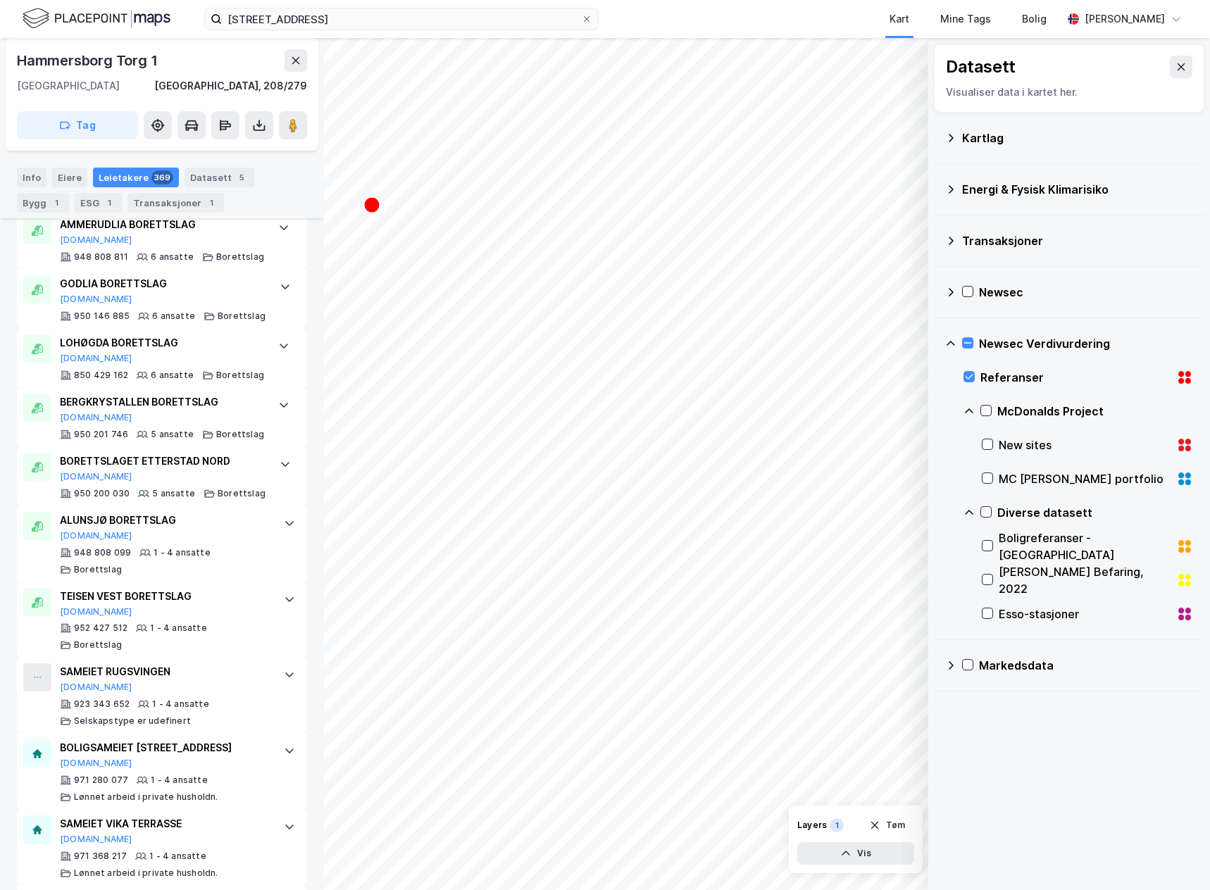
scroll to position [1409, 0]
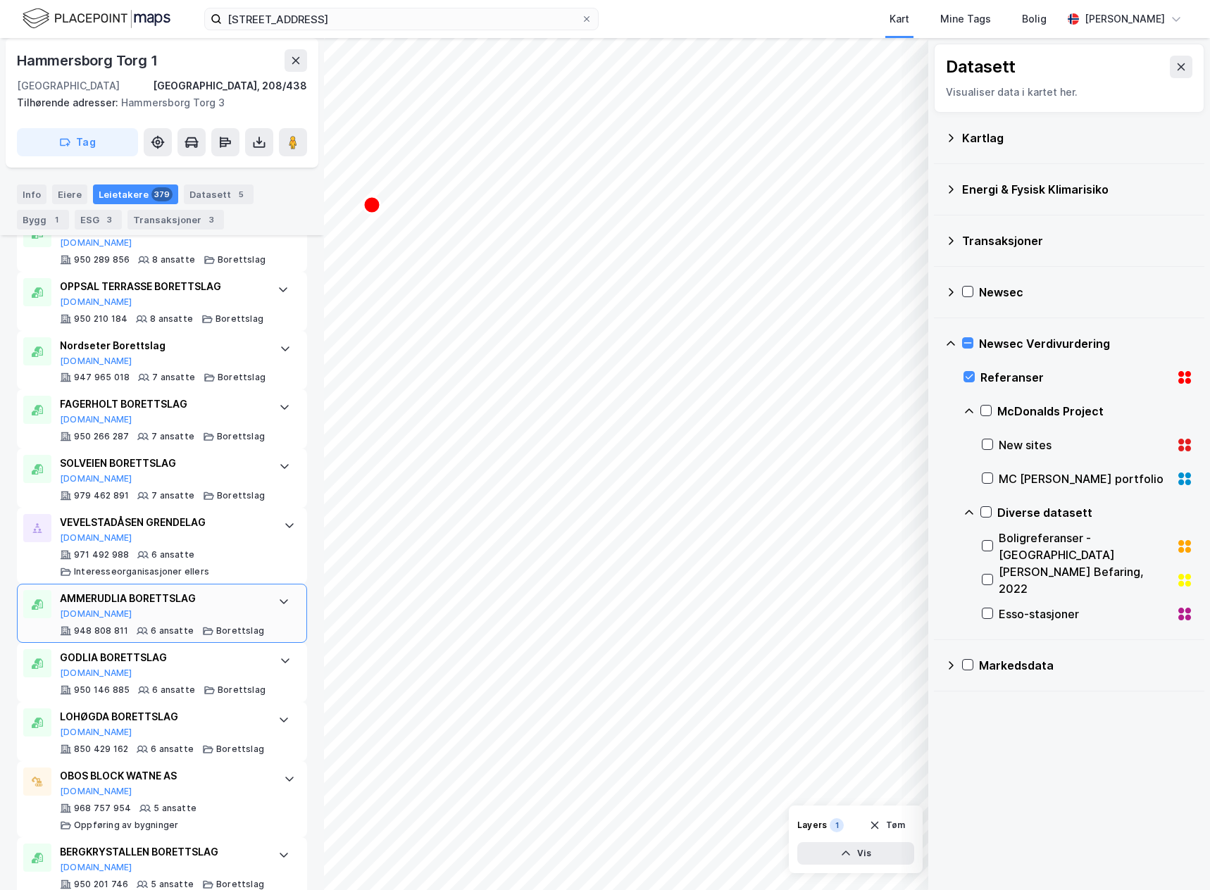
scroll to position [1550, 0]
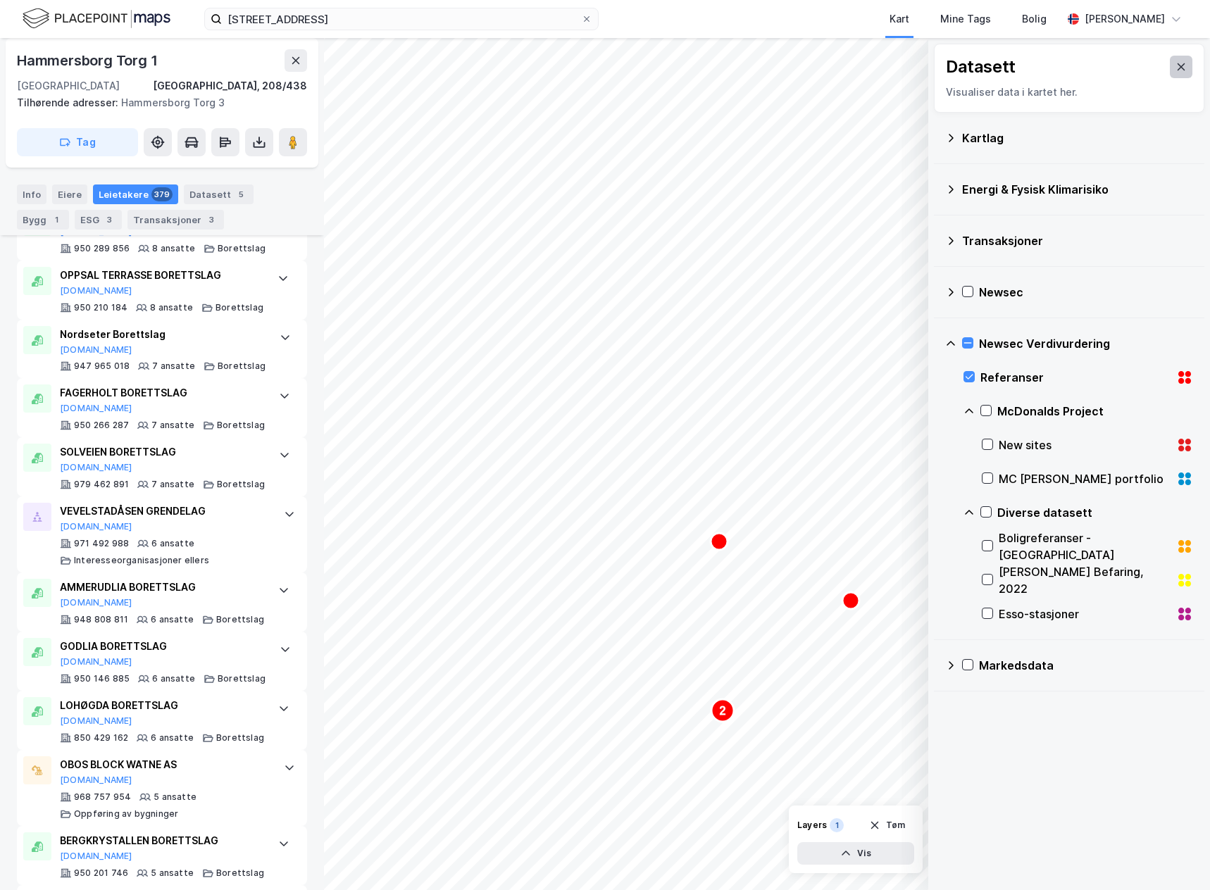
click at [1170, 70] on button at bounding box center [1181, 67] width 23 height 23
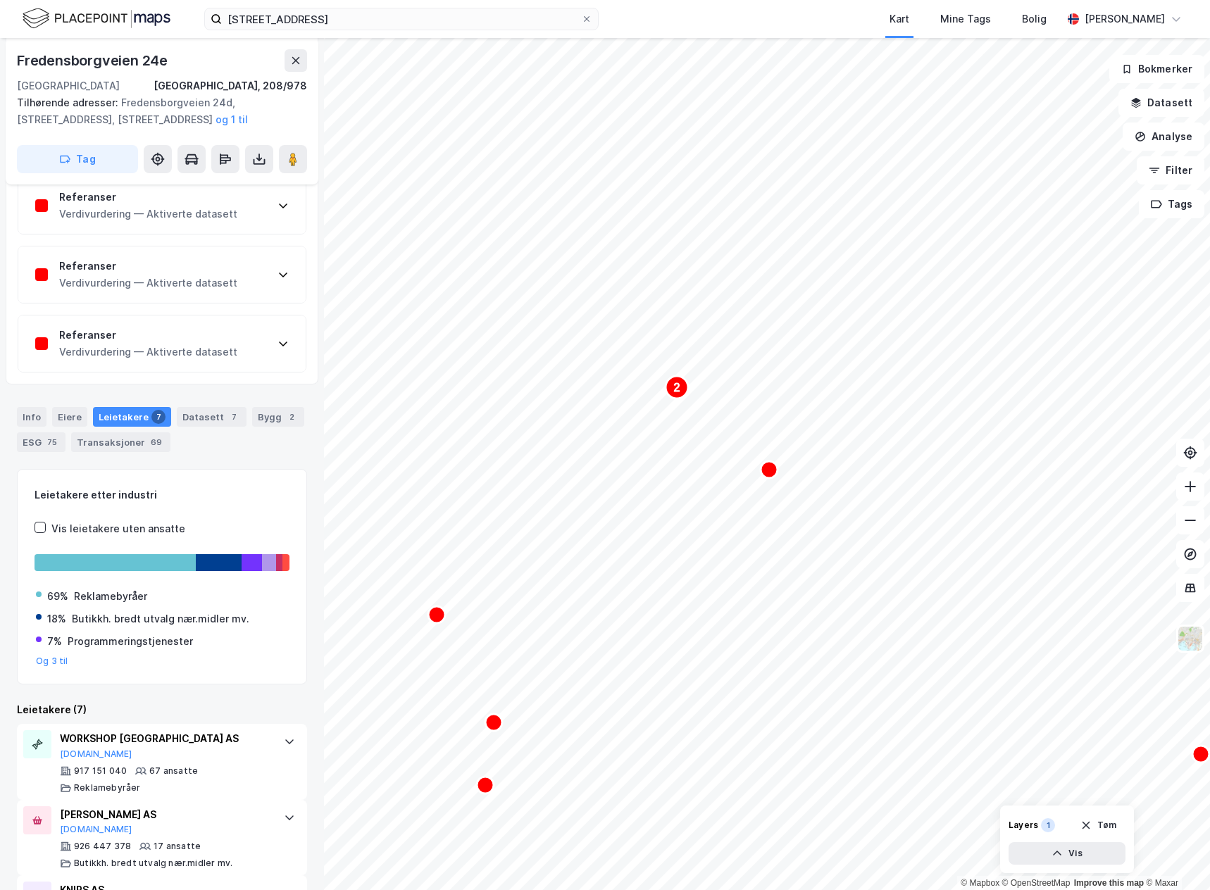
scroll to position [166, 0]
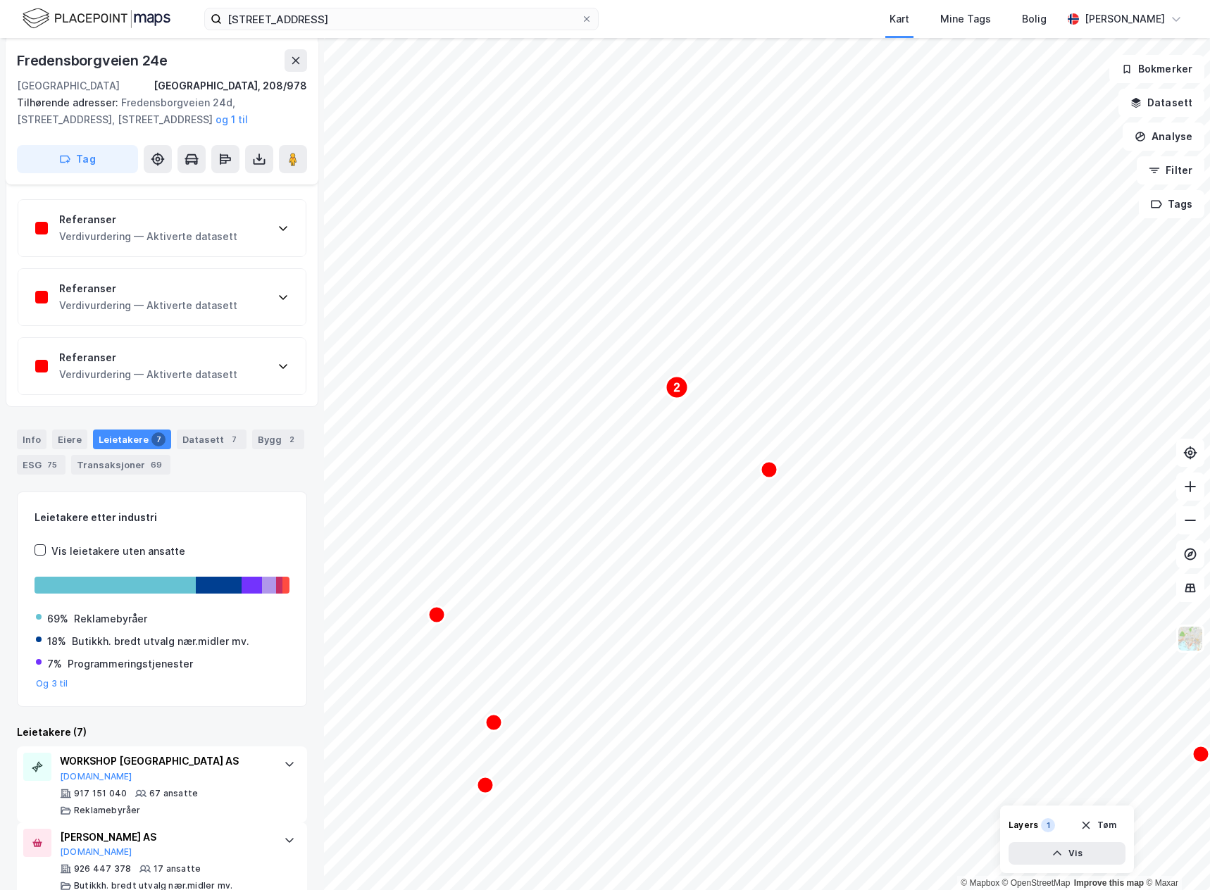
click at [135, 222] on div "Referanser" at bounding box center [148, 219] width 178 height 17
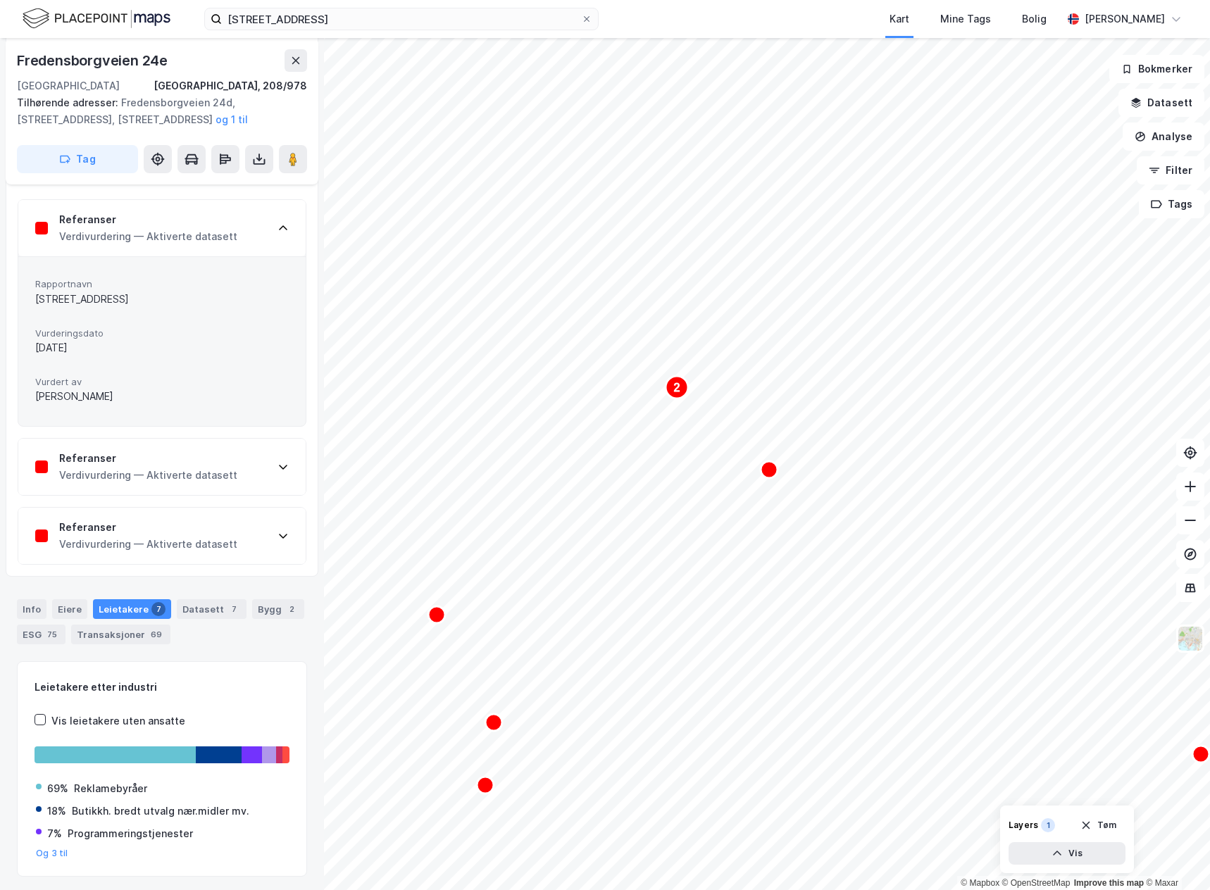
click at [168, 473] on div "Verdivurdering — Aktiverte datasett" at bounding box center [148, 475] width 178 height 17
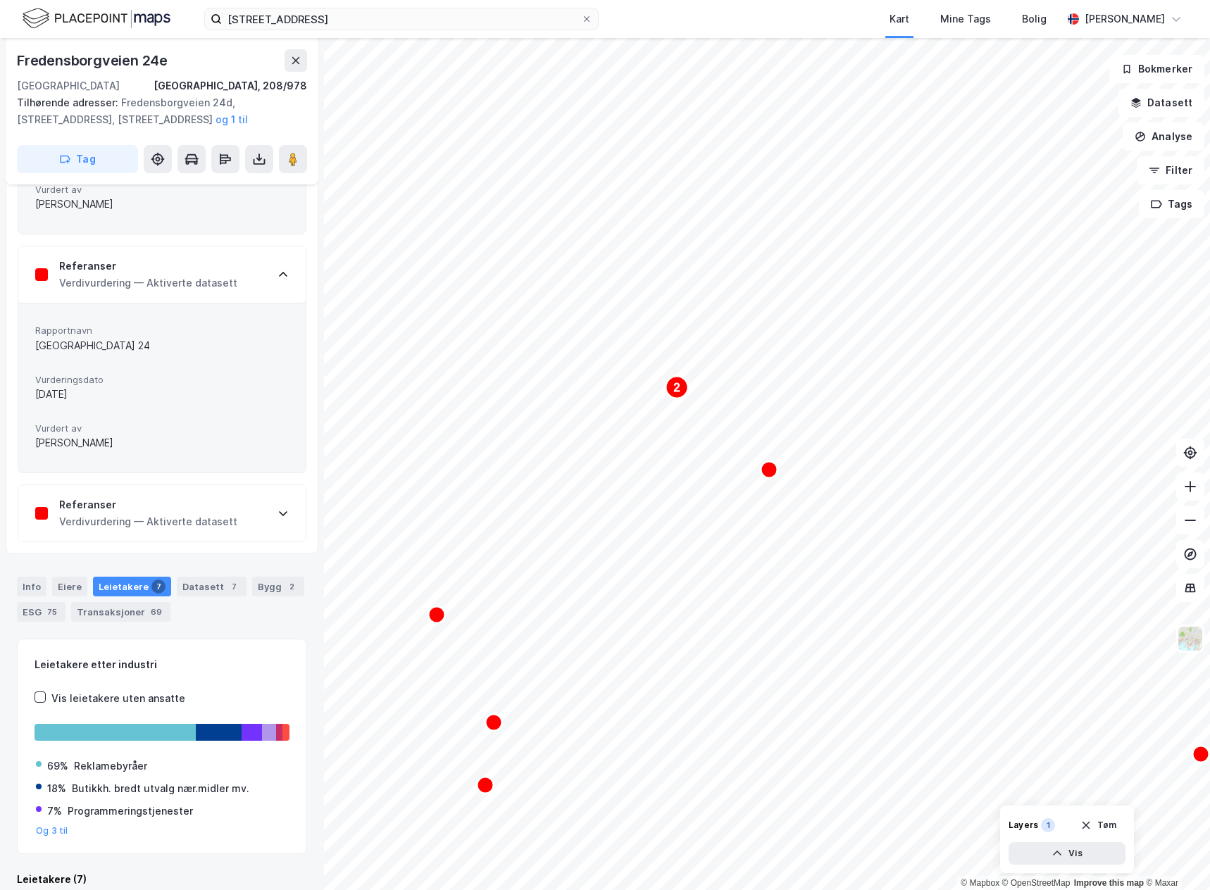
scroll to position [377, 0]
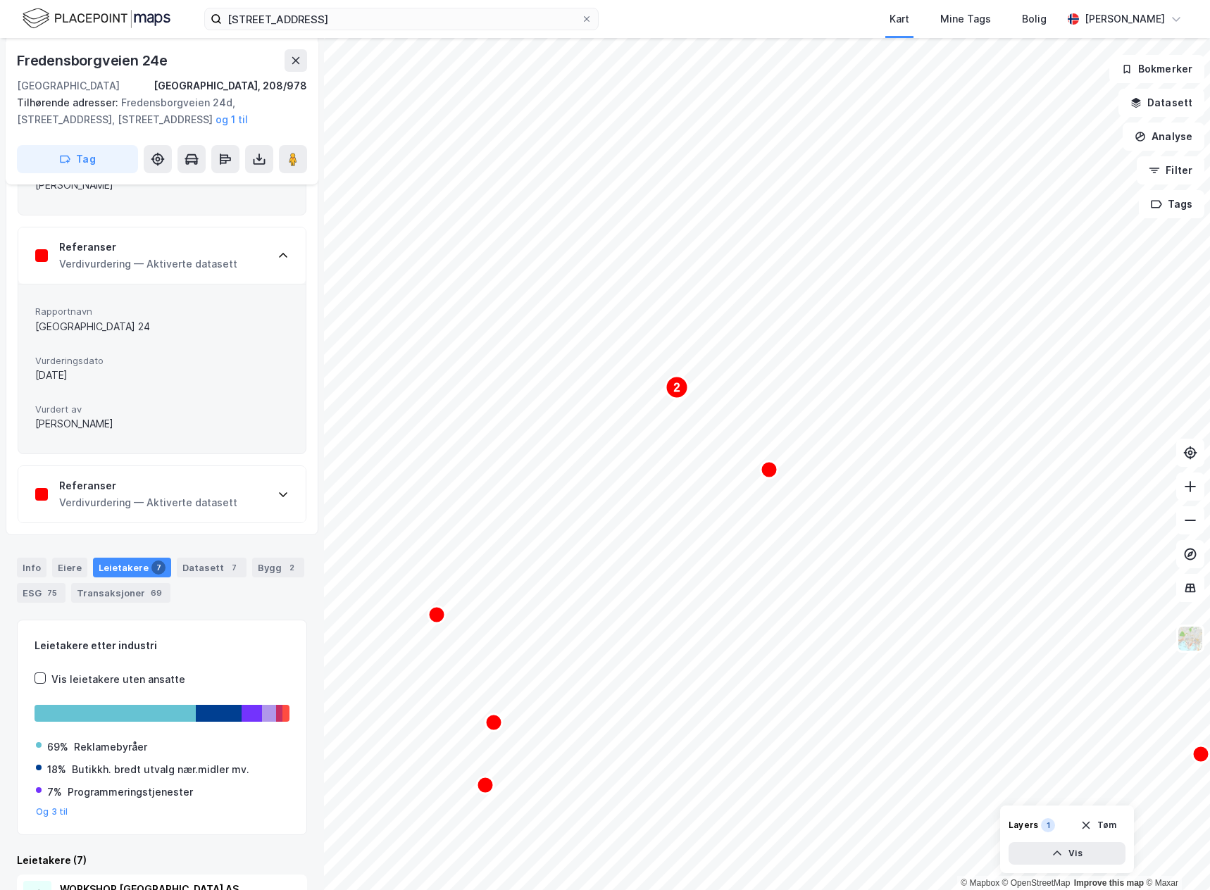
click at [161, 494] on div "Referanser" at bounding box center [148, 486] width 178 height 17
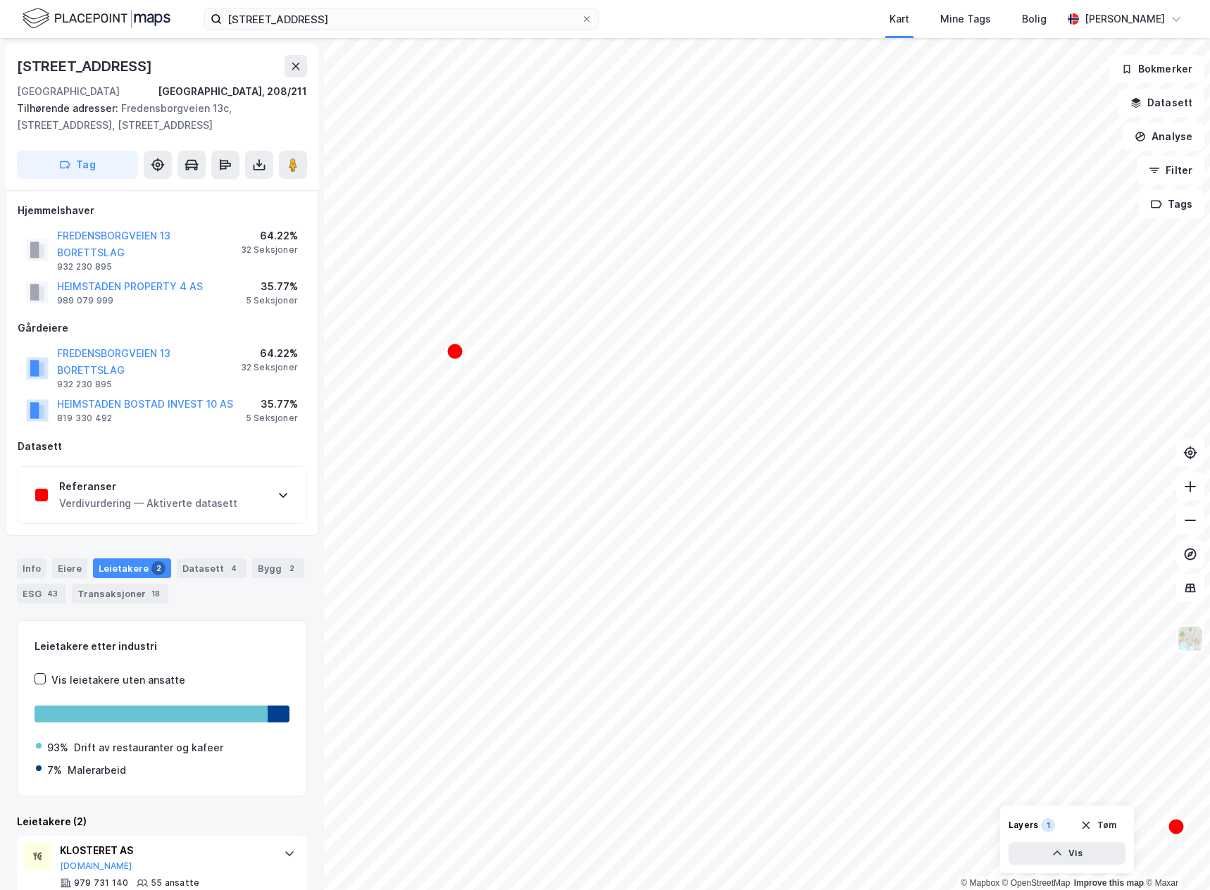
scroll to position [70, 0]
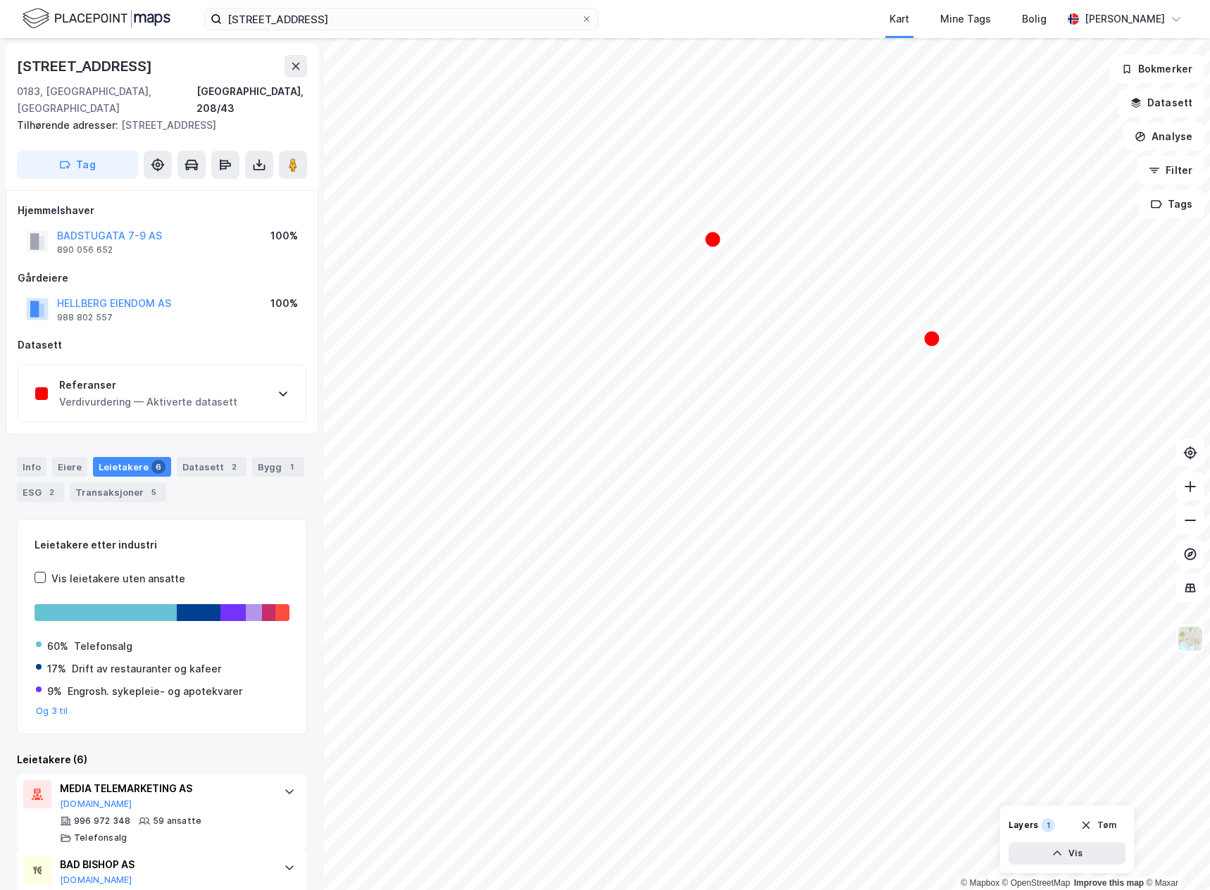
click at [236, 386] on div "Referanser Verdivurdering — Aktiverte datasett" at bounding box center [161, 394] width 287 height 56
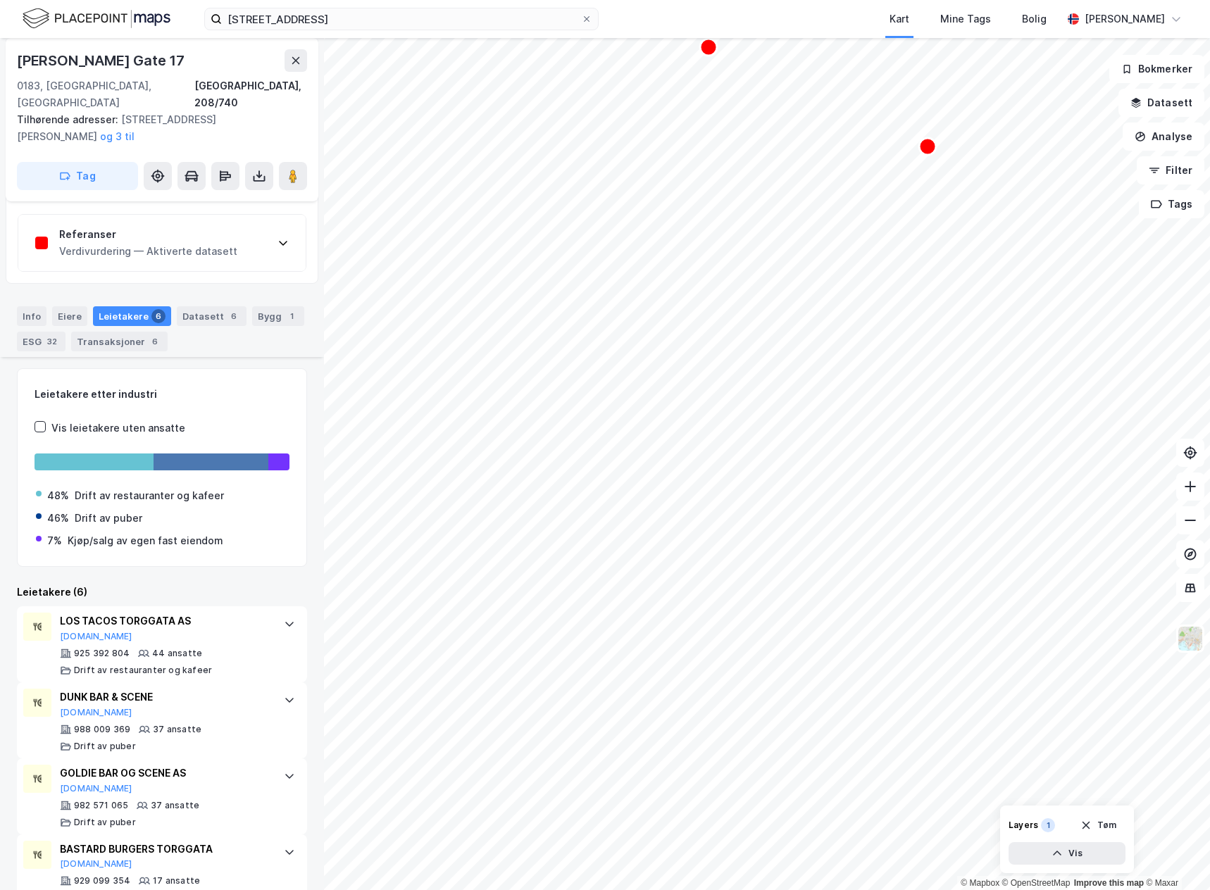
scroll to position [58, 0]
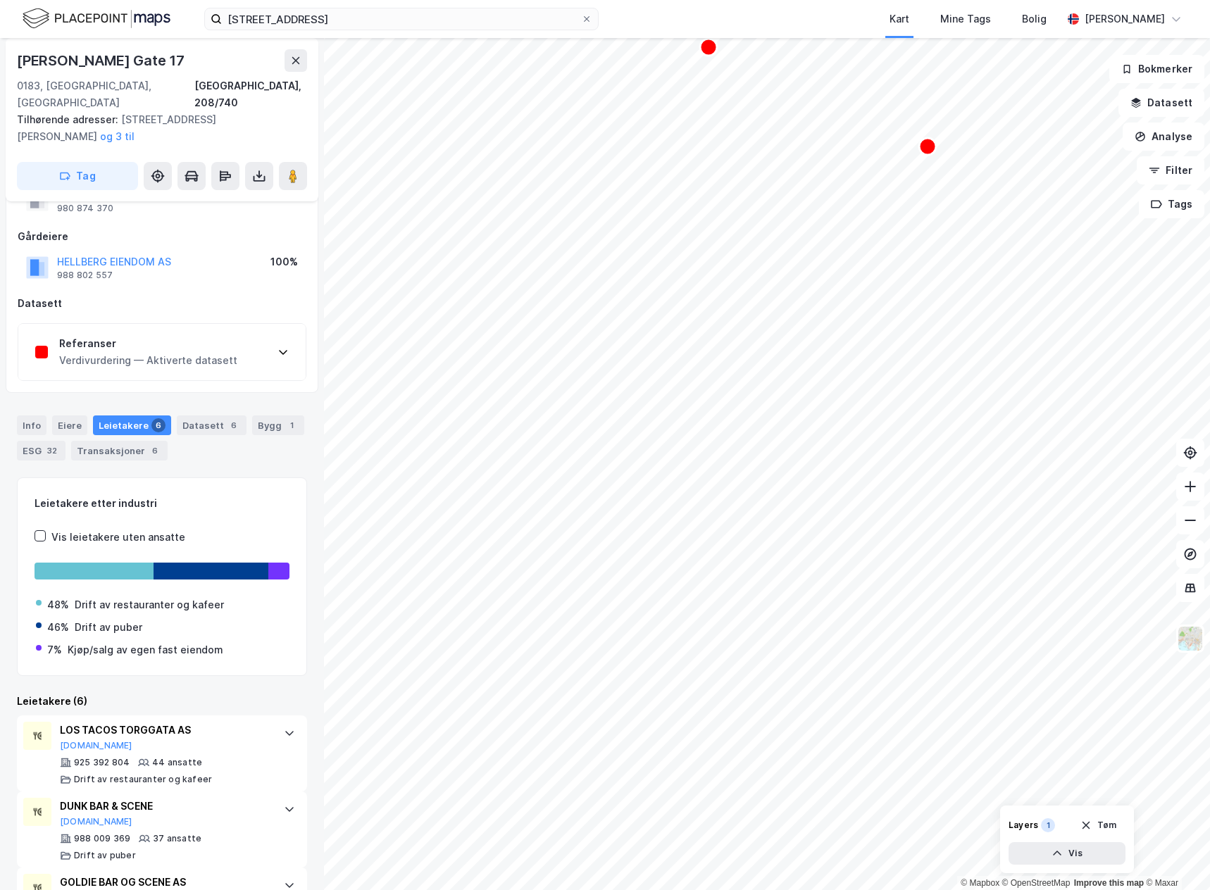
click at [149, 352] on div "Verdivurdering — Aktiverte datasett" at bounding box center [148, 360] width 178 height 17
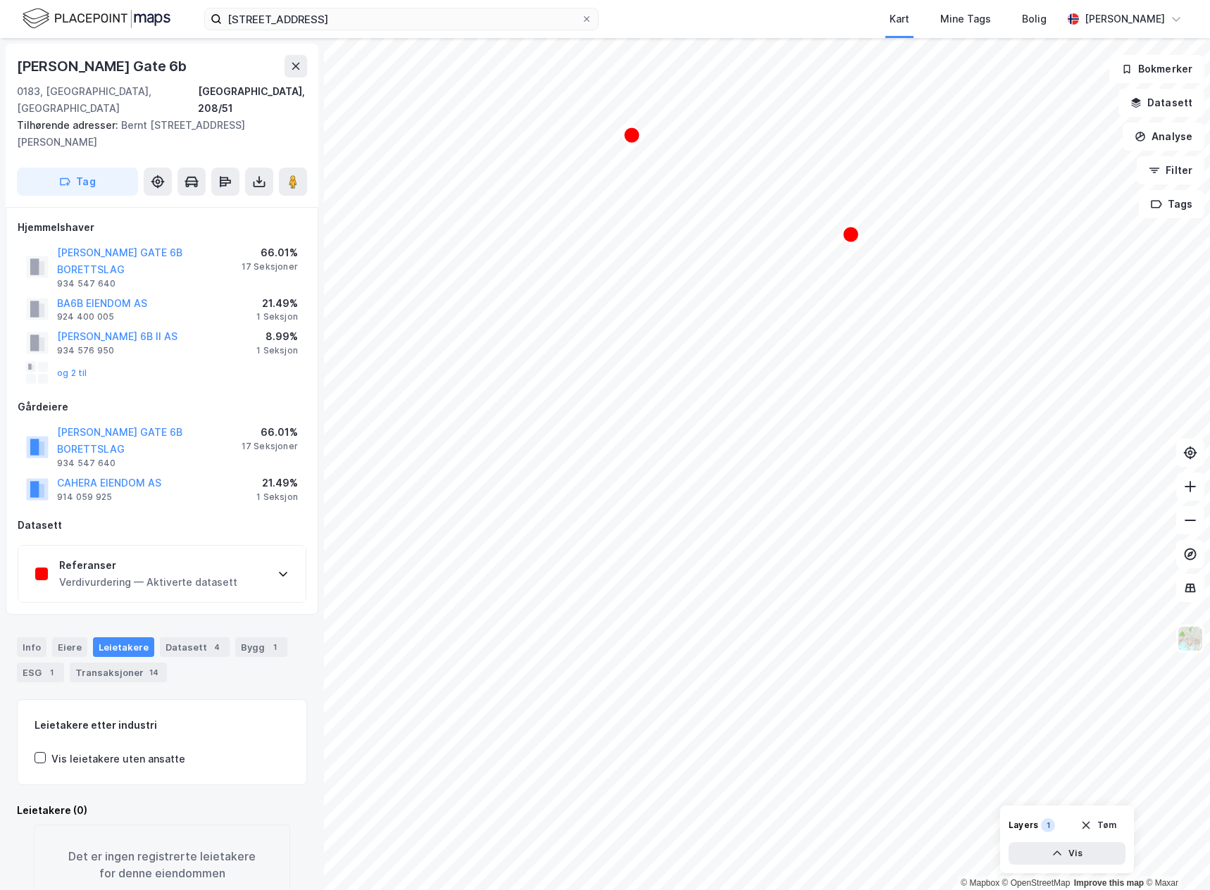
click at [192, 557] on div "Referanser" at bounding box center [148, 565] width 178 height 17
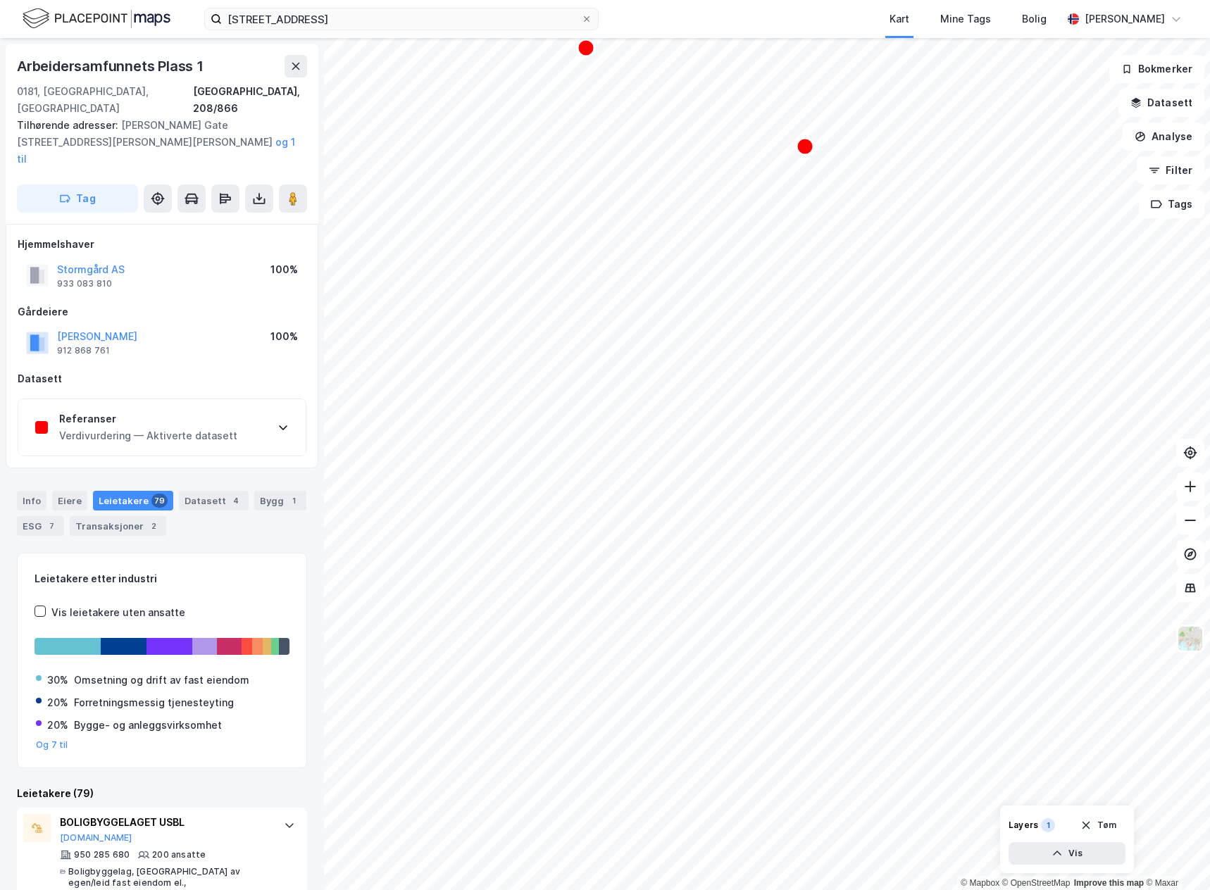
click at [191, 411] on div "Referanser" at bounding box center [148, 419] width 178 height 17
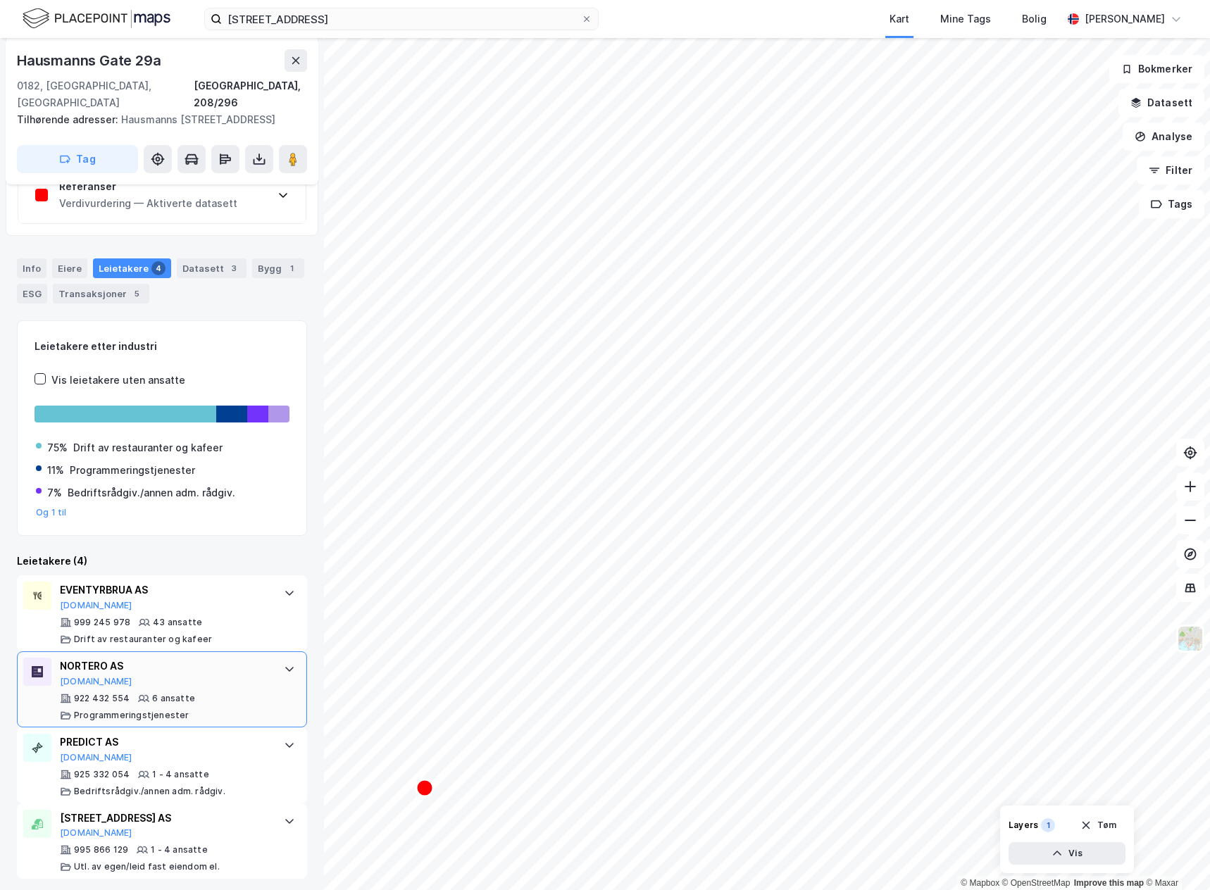
scroll to position [205, 0]
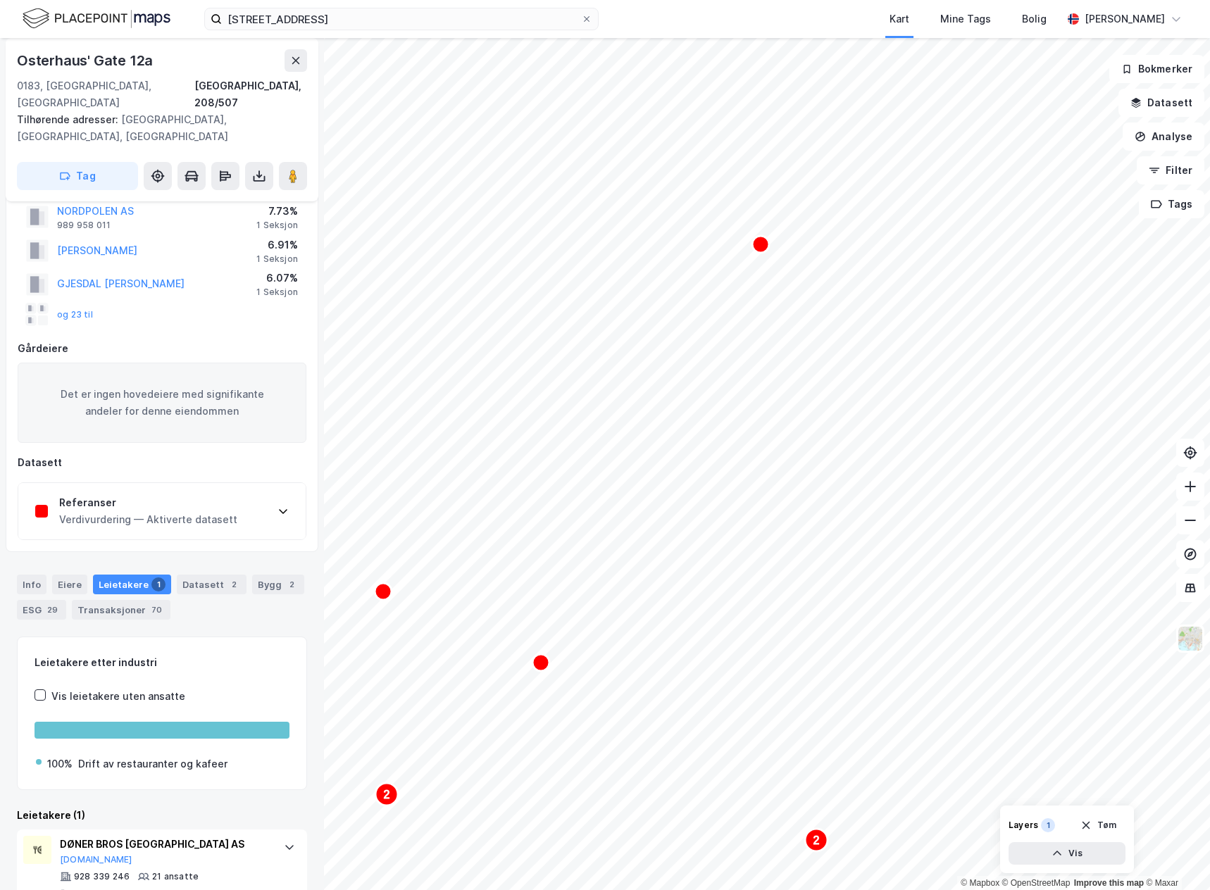
scroll to position [57, 0]
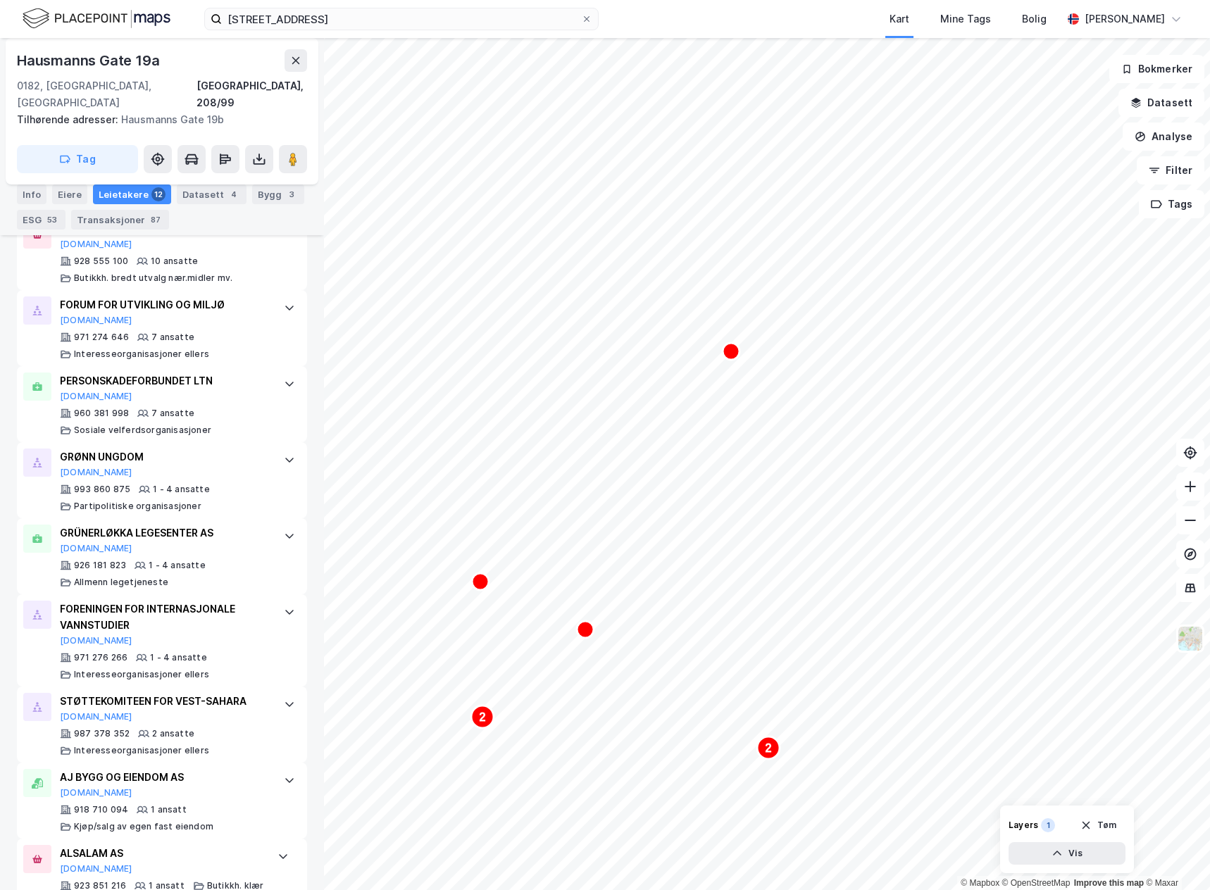
scroll to position [987, 0]
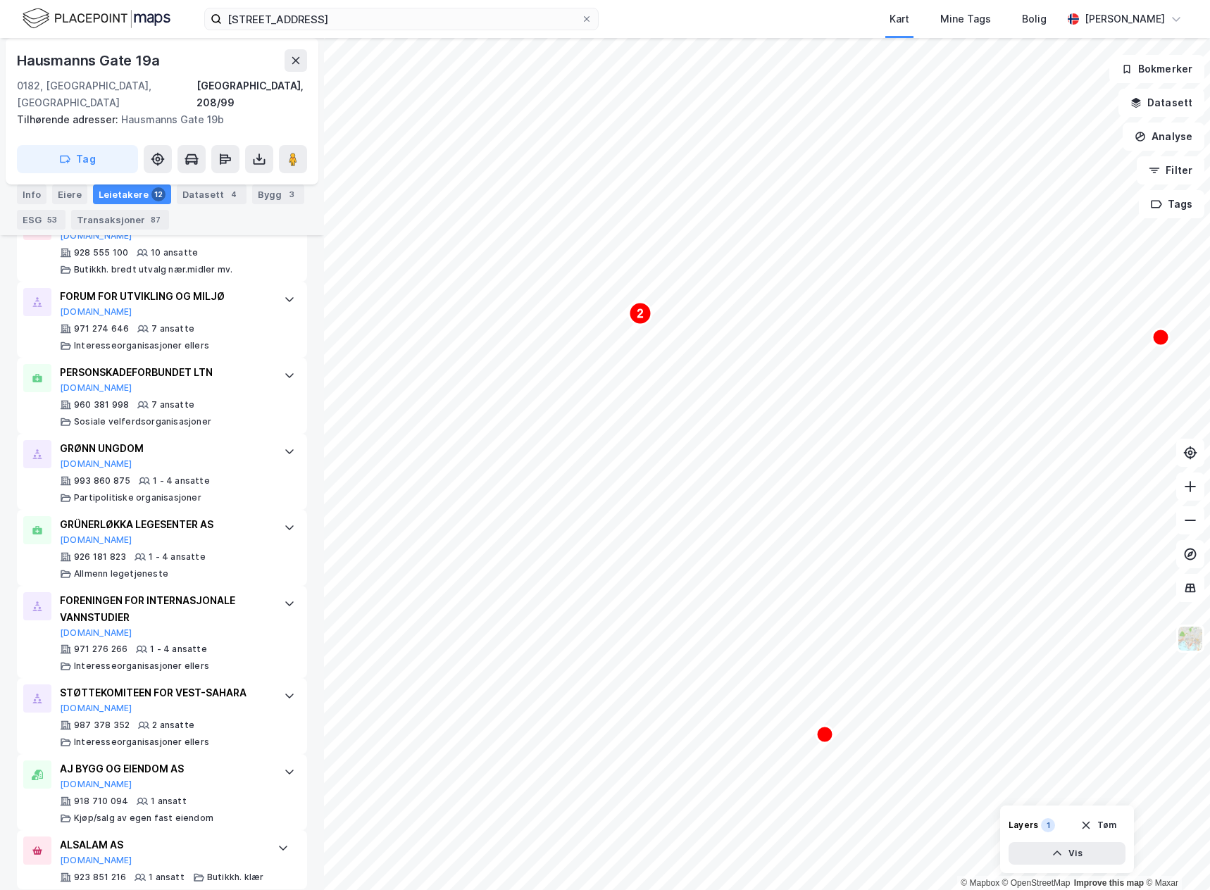
click at [691, 890] on html "hallings gate 1 Kart Mine Tags Bolig [PERSON_NAME] 2 2 2 2 © Mapbox © OpenStree…" at bounding box center [605, 445] width 1210 height 890
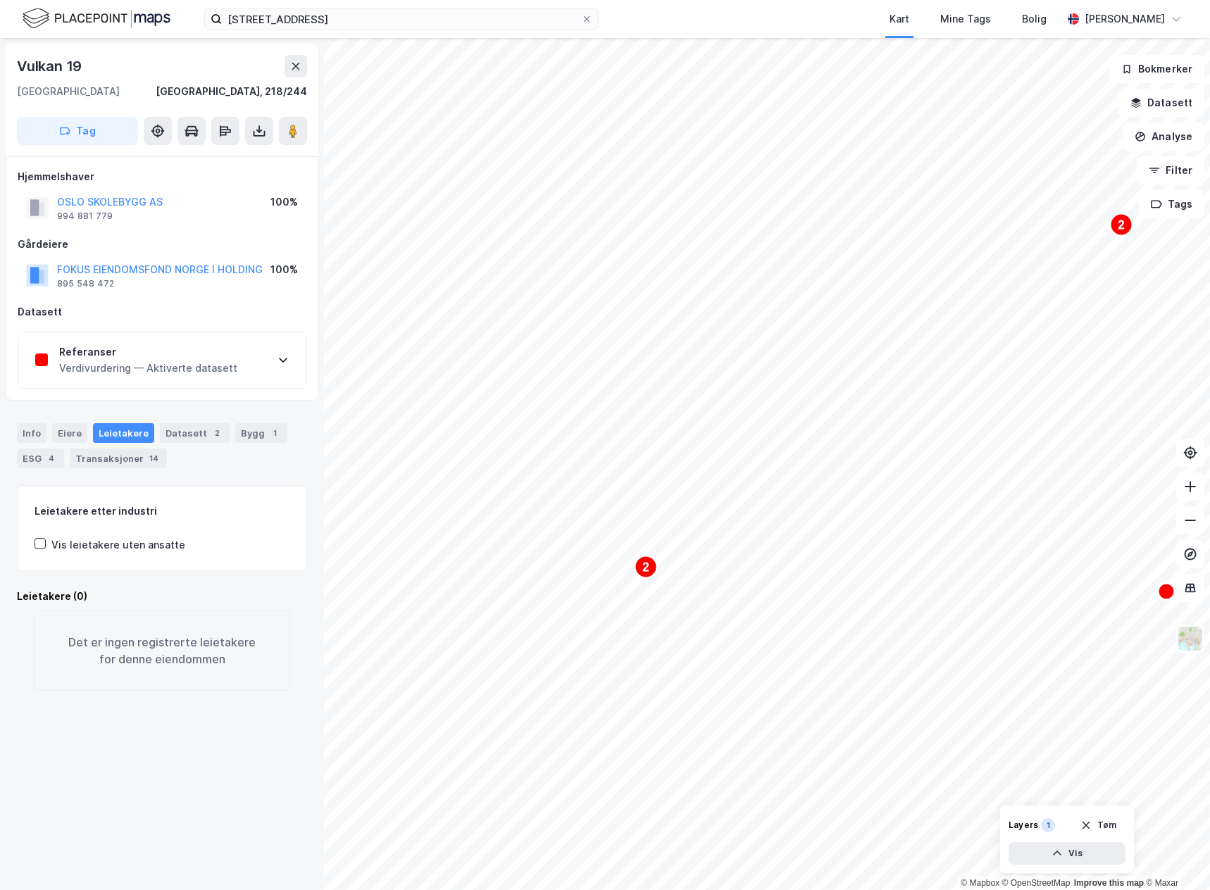
click at [170, 357] on div "Referanser" at bounding box center [148, 352] width 178 height 17
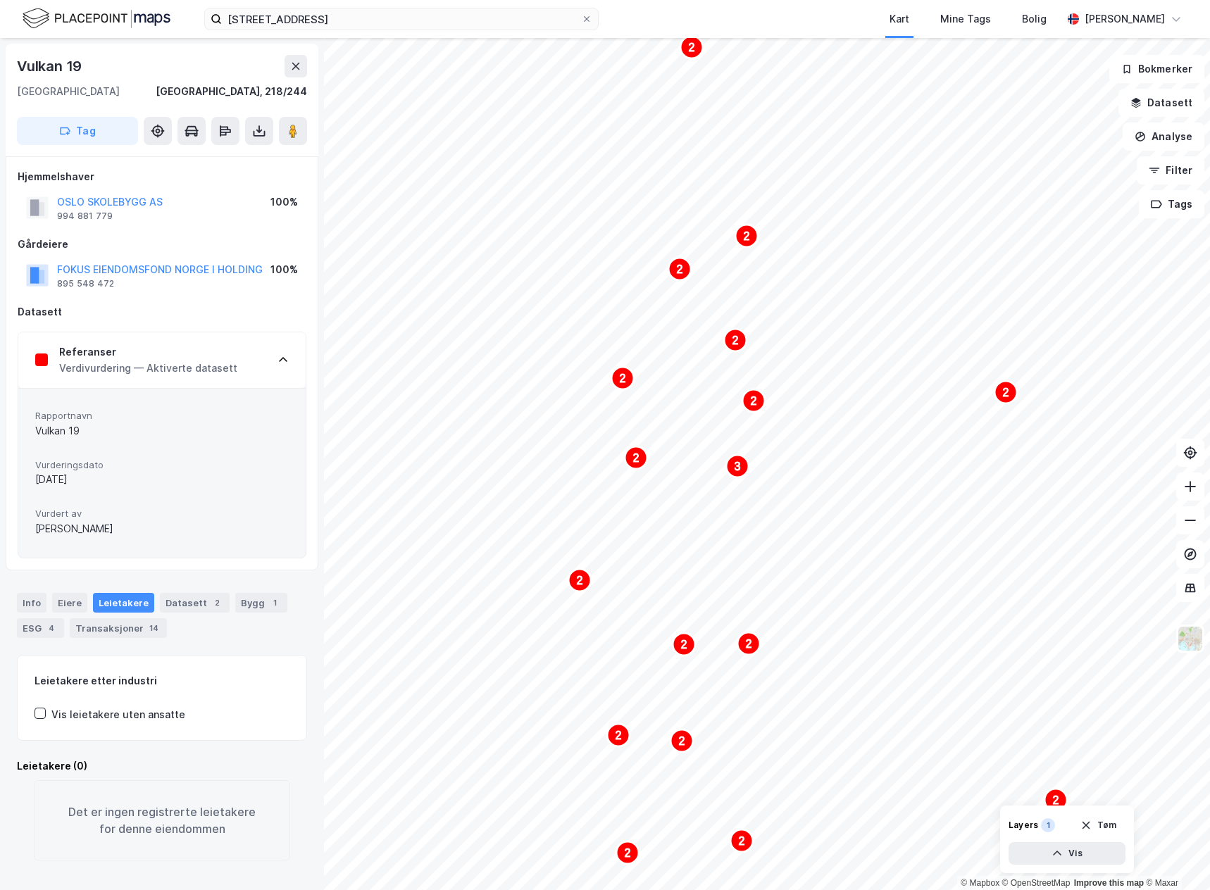
click at [713, 890] on html "hallings gate 1 Kart Mine Tags Bolig [PERSON_NAME] 2 2 2 2 2 2 2 2 2 2 2 2 3 2 …" at bounding box center [605, 445] width 1210 height 890
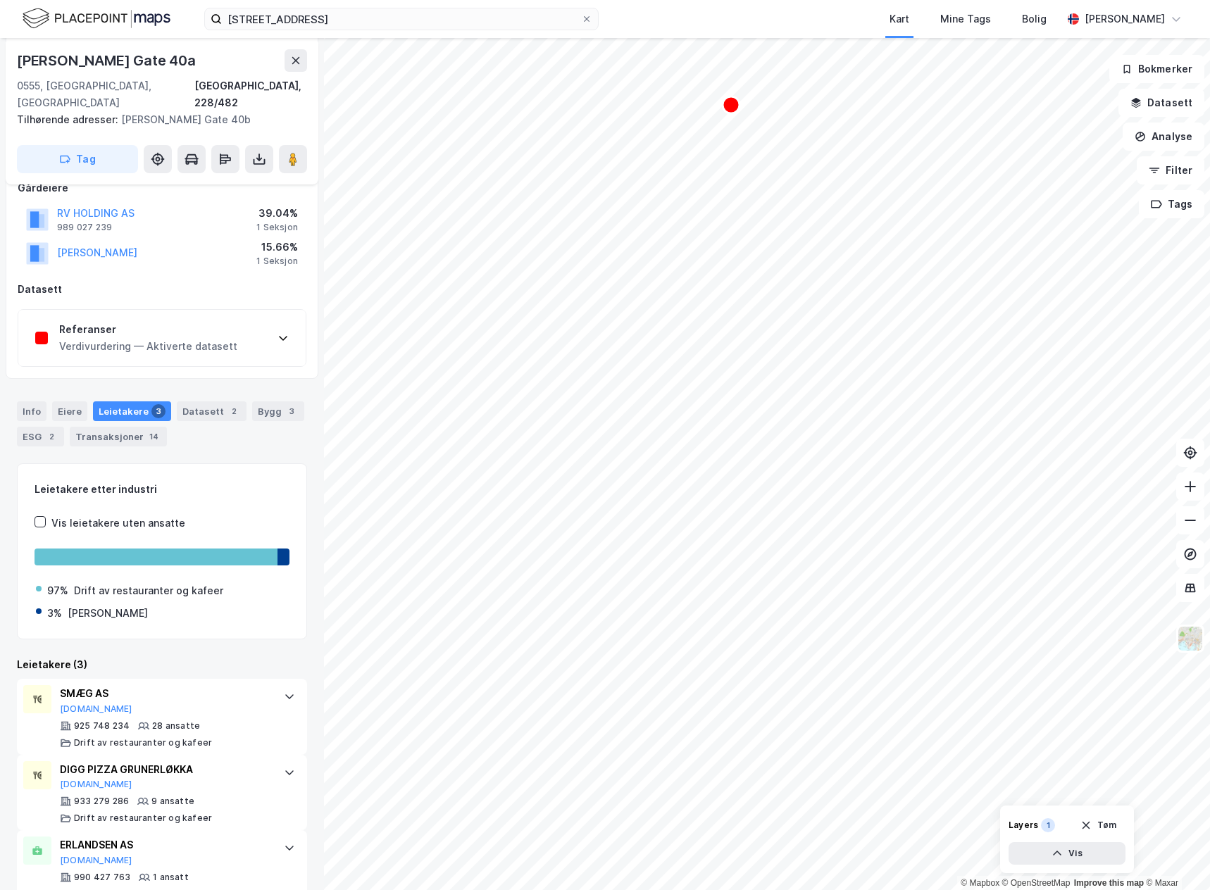
scroll to position [202, 0]
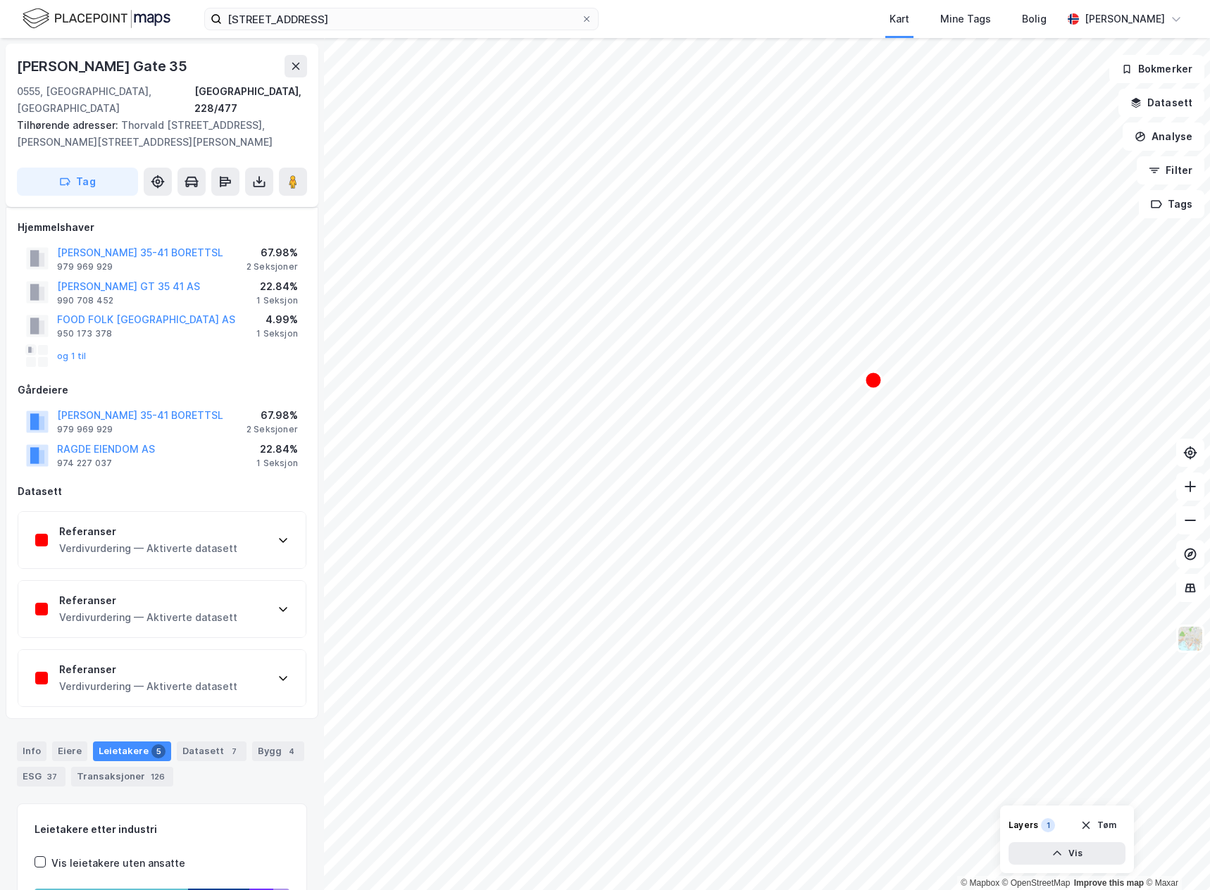
scroll to position [201, 0]
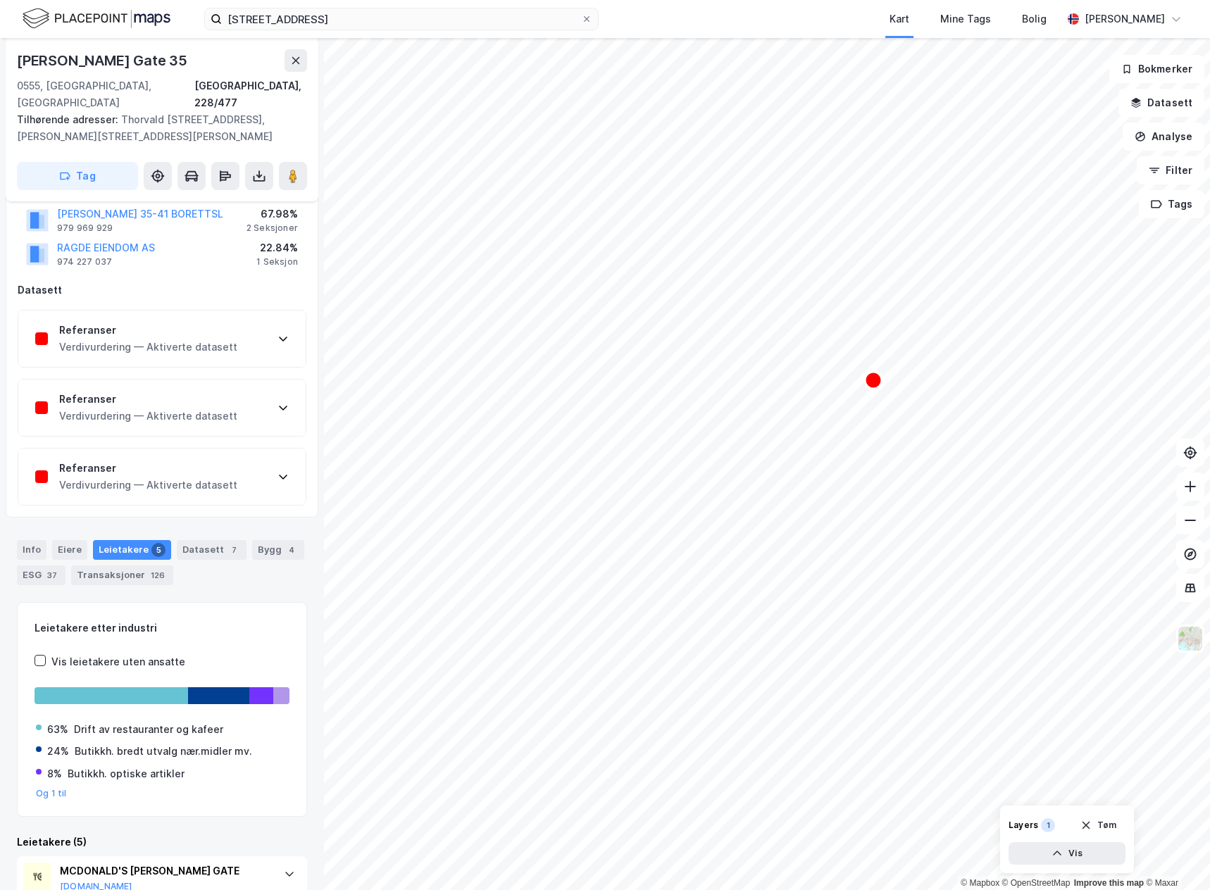
click at [231, 367] on div "Referanser Verdivurdering — Aktiverte datasett" at bounding box center [161, 339] width 287 height 56
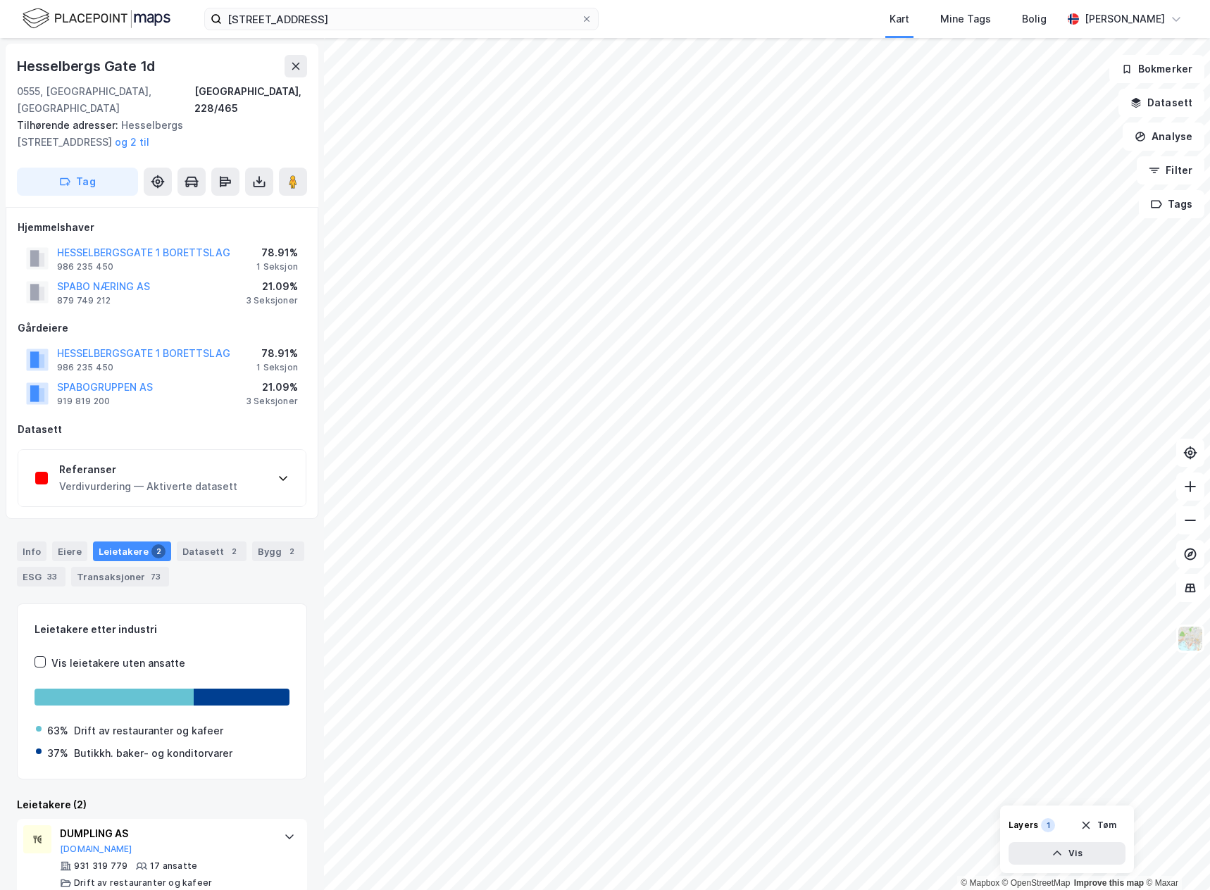
click at [572, 890] on html "hallings gate 1 Kart Mine Tags Bolig [PERSON_NAME] © Mapbox © OpenStreetMap Imp…" at bounding box center [605, 445] width 1210 height 890
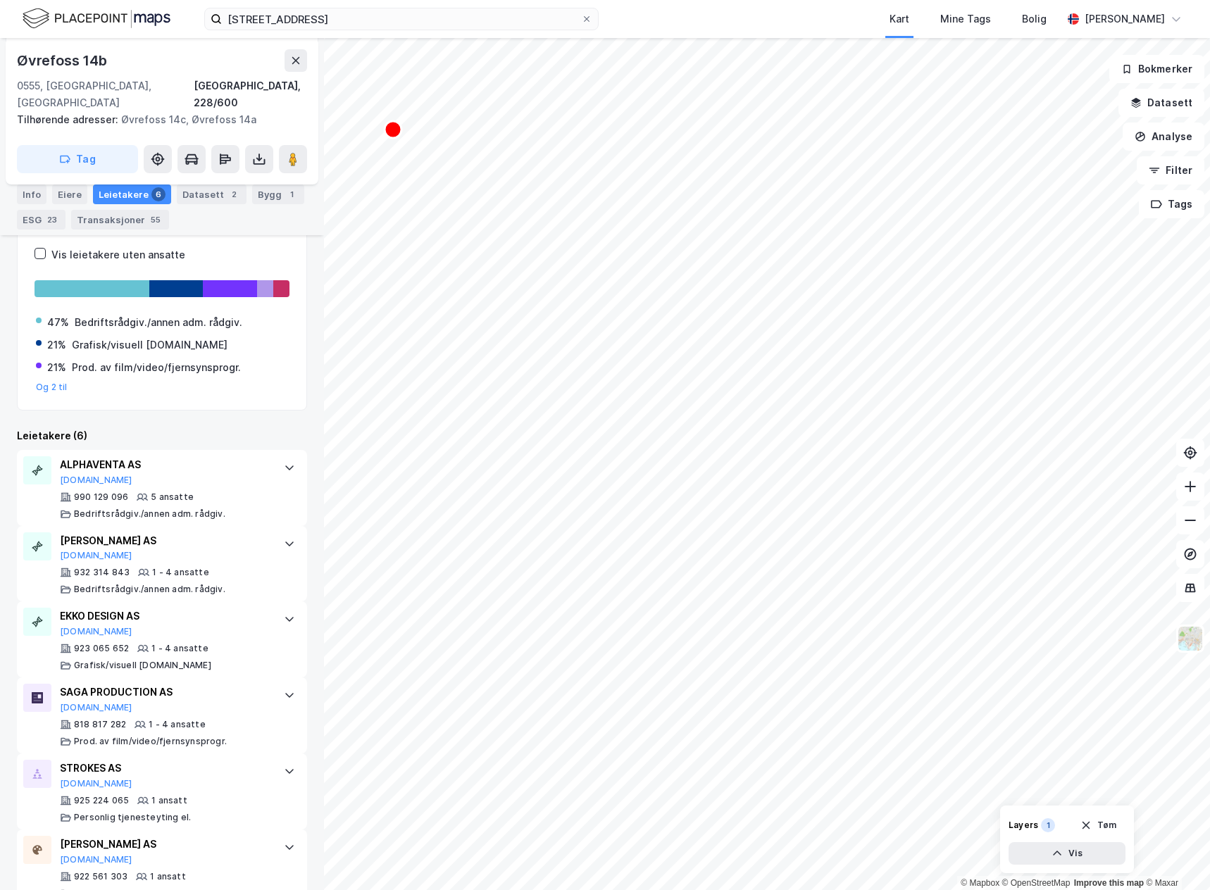
scroll to position [436, 0]
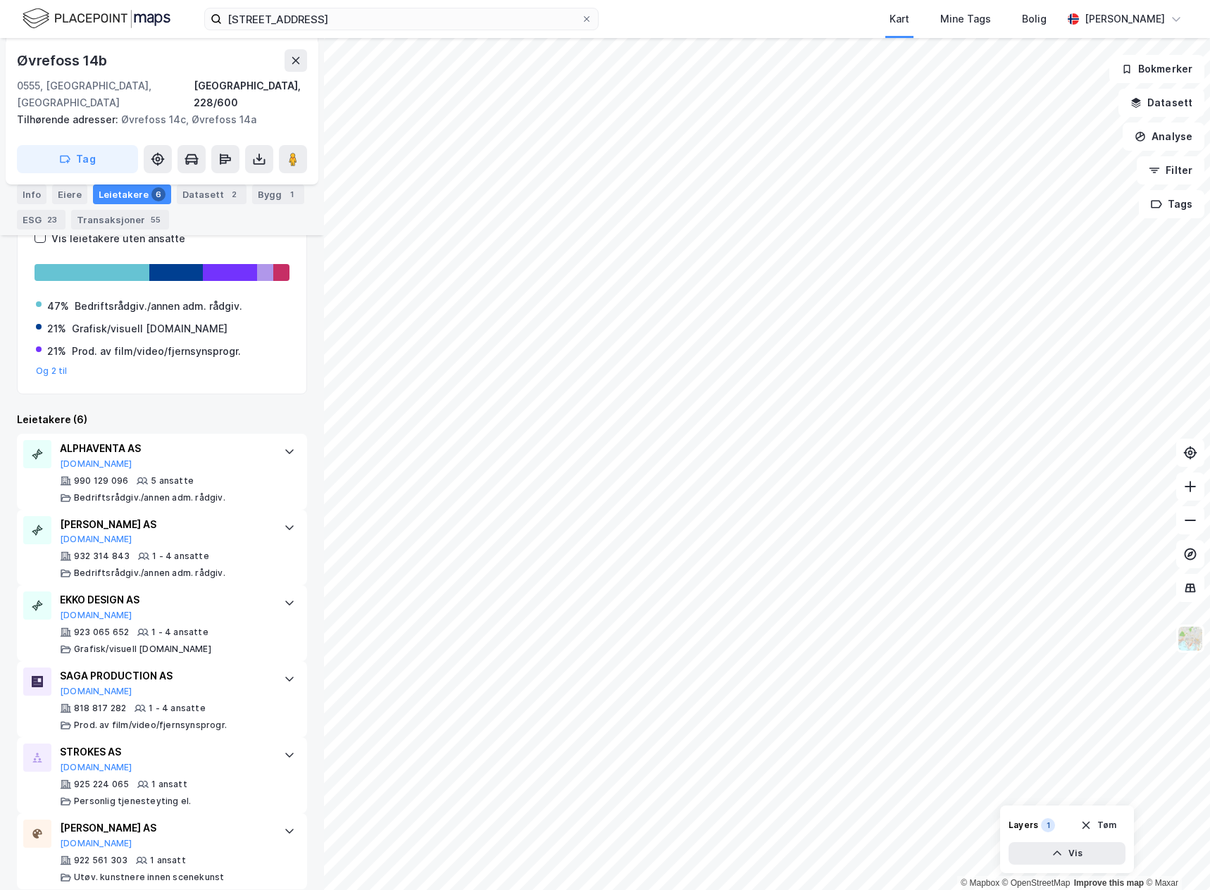
click at [1060, 0] on html "hallings gate 1 Kart Mine Tags Bolig [PERSON_NAME] © Mapbox © OpenStreetMap Imp…" at bounding box center [605, 445] width 1210 height 890
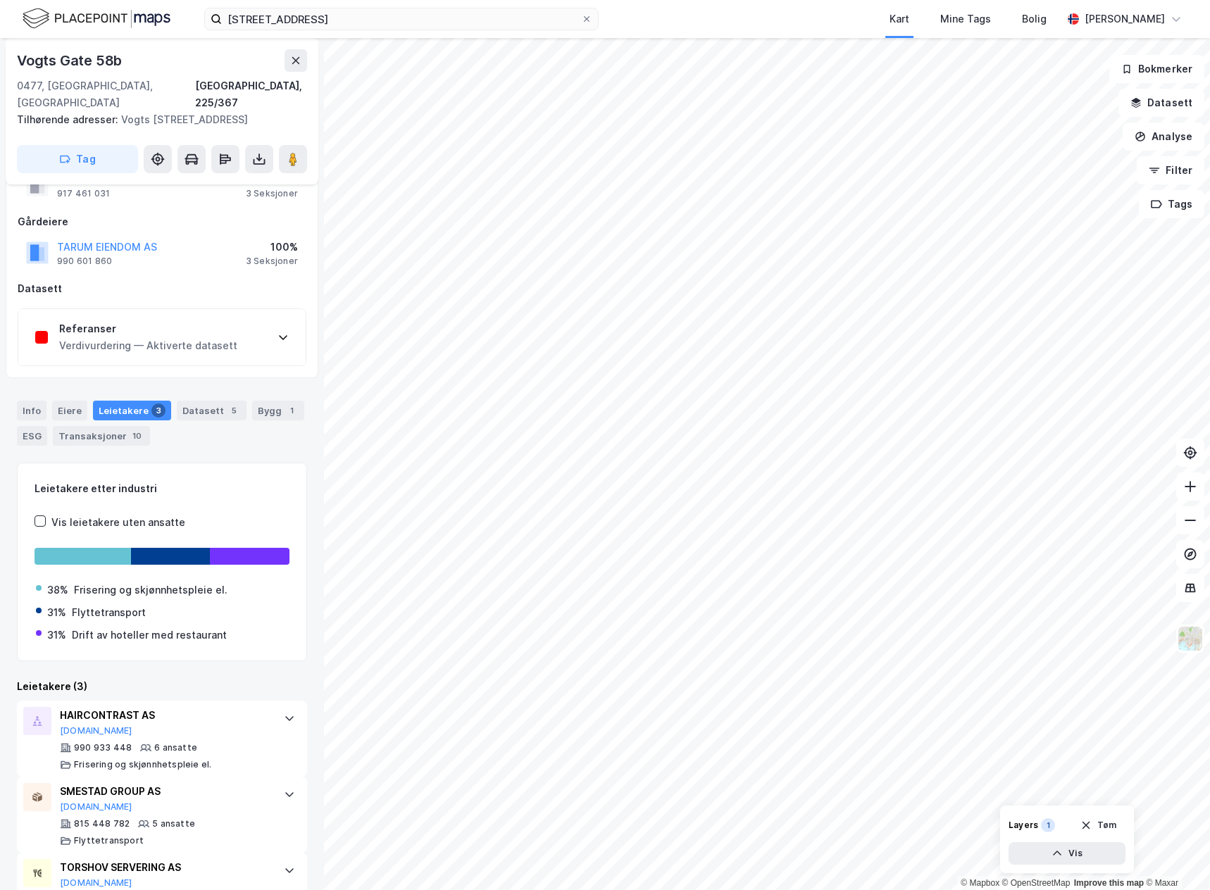
scroll to position [112, 0]
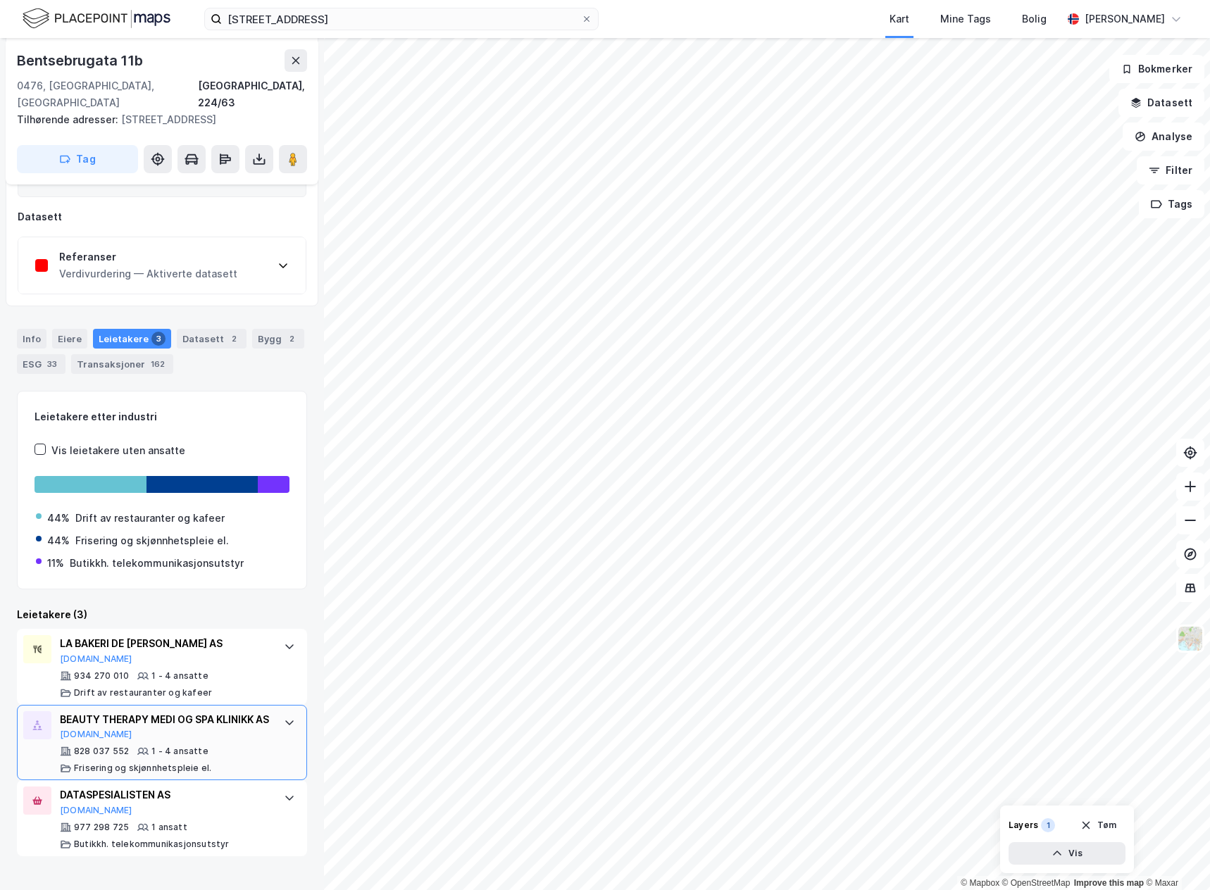
scroll to position [288, 0]
